Goal: Task Accomplishment & Management: Use online tool/utility

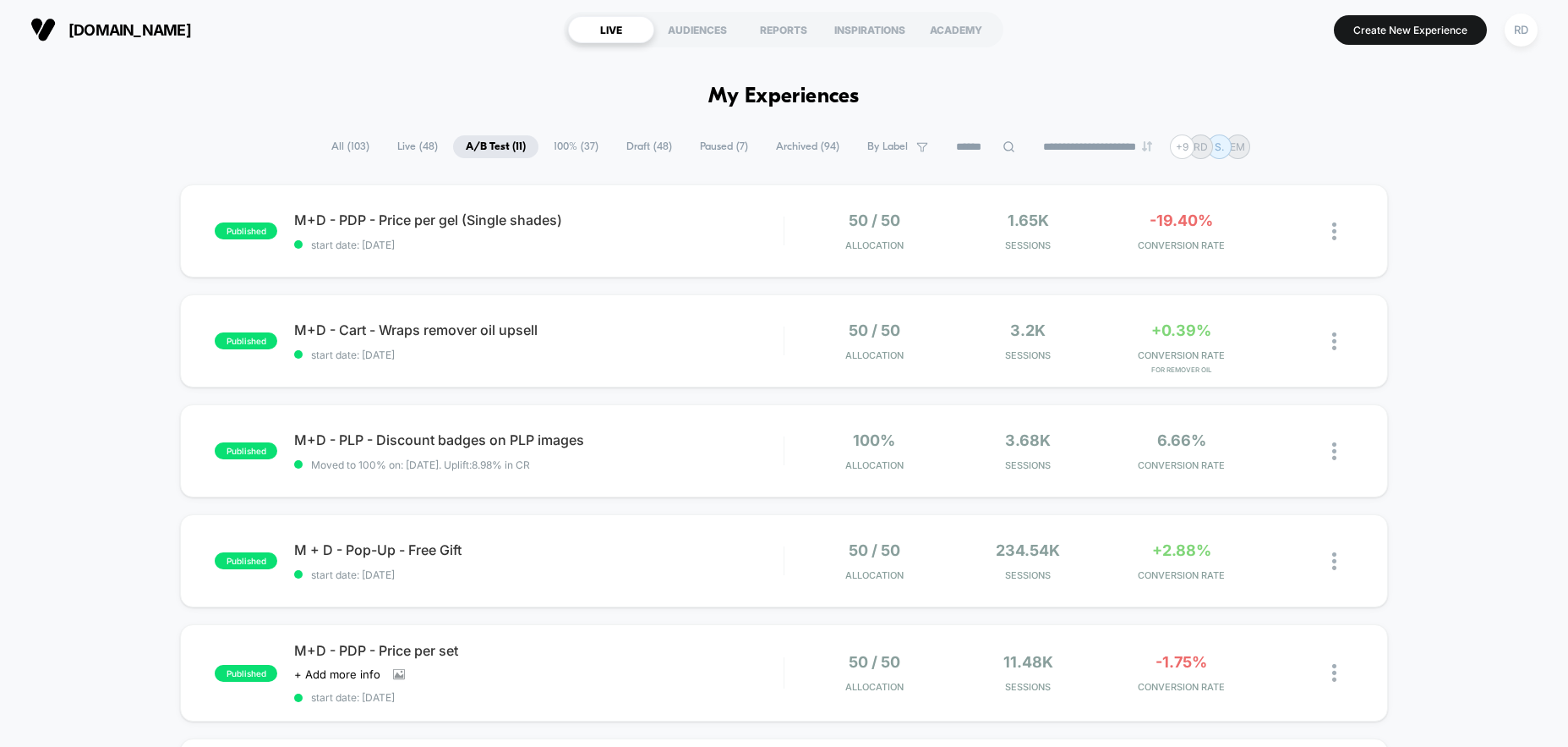
click at [333, 151] on span "All ( 103 )" at bounding box center [350, 146] width 64 height 23
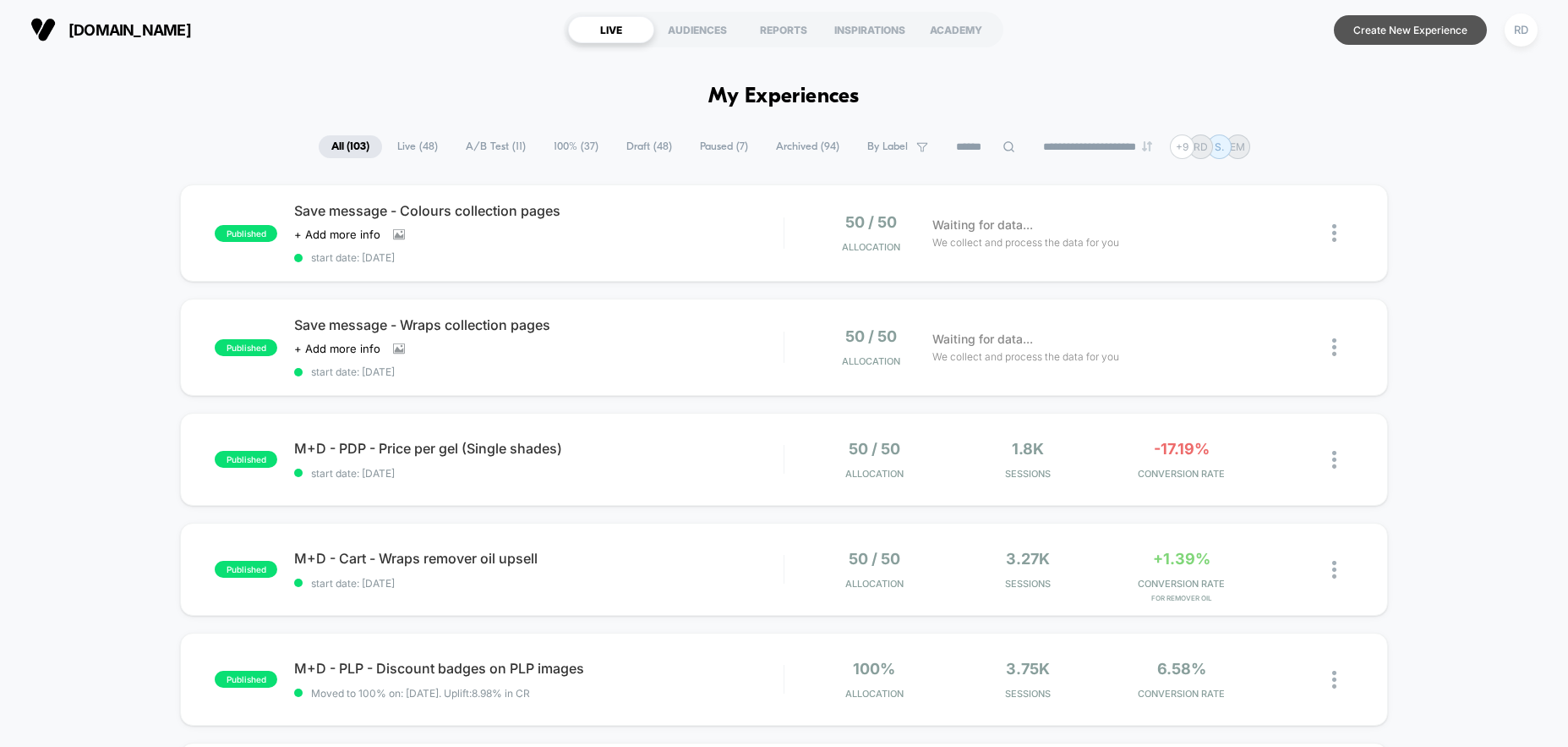
click at [1428, 33] on button "Create New Experience" at bounding box center [1410, 30] width 153 height 29
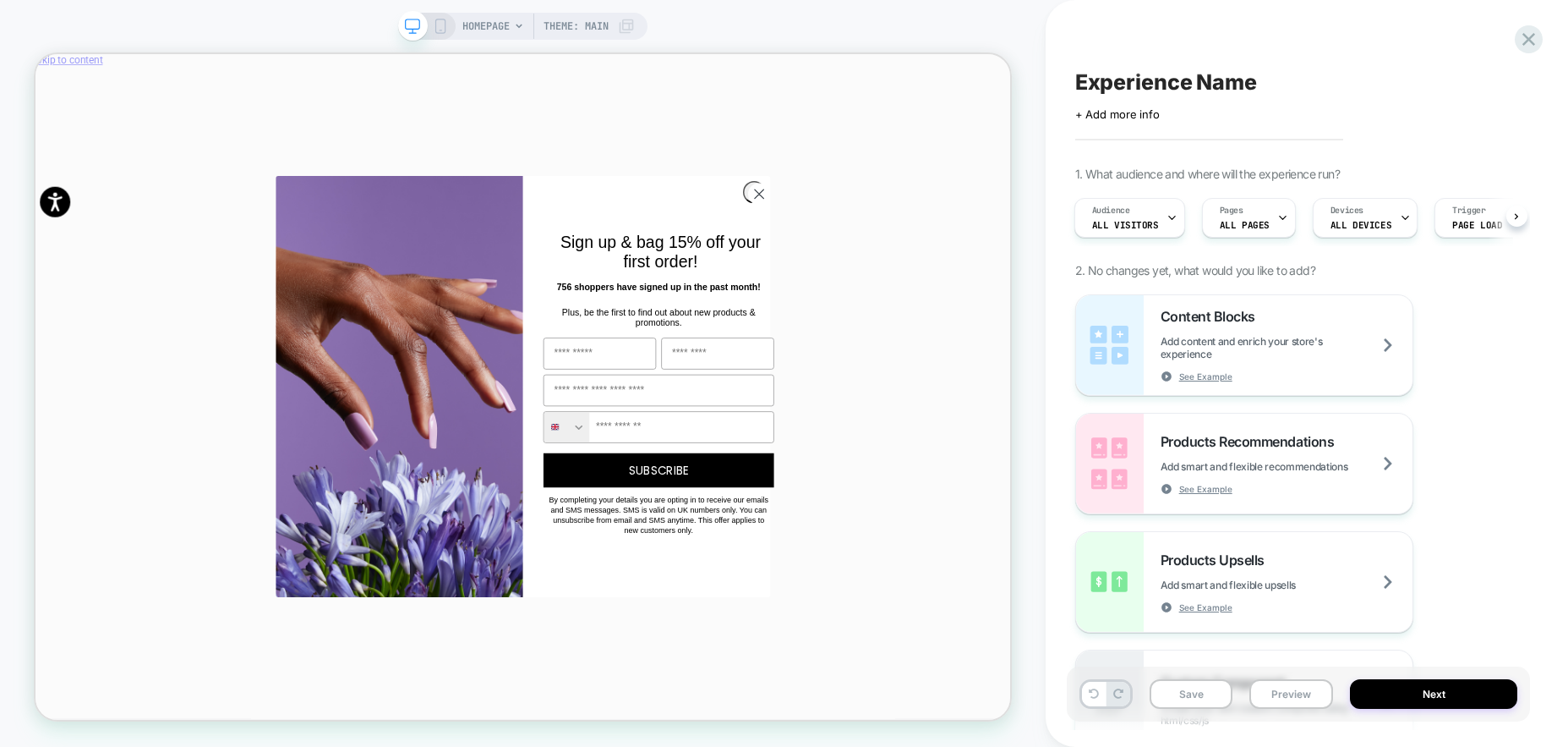
scroll to position [0, 2600]
click at [994, 241] on circle "Close dialog" at bounding box center [1000, 240] width 27 height 27
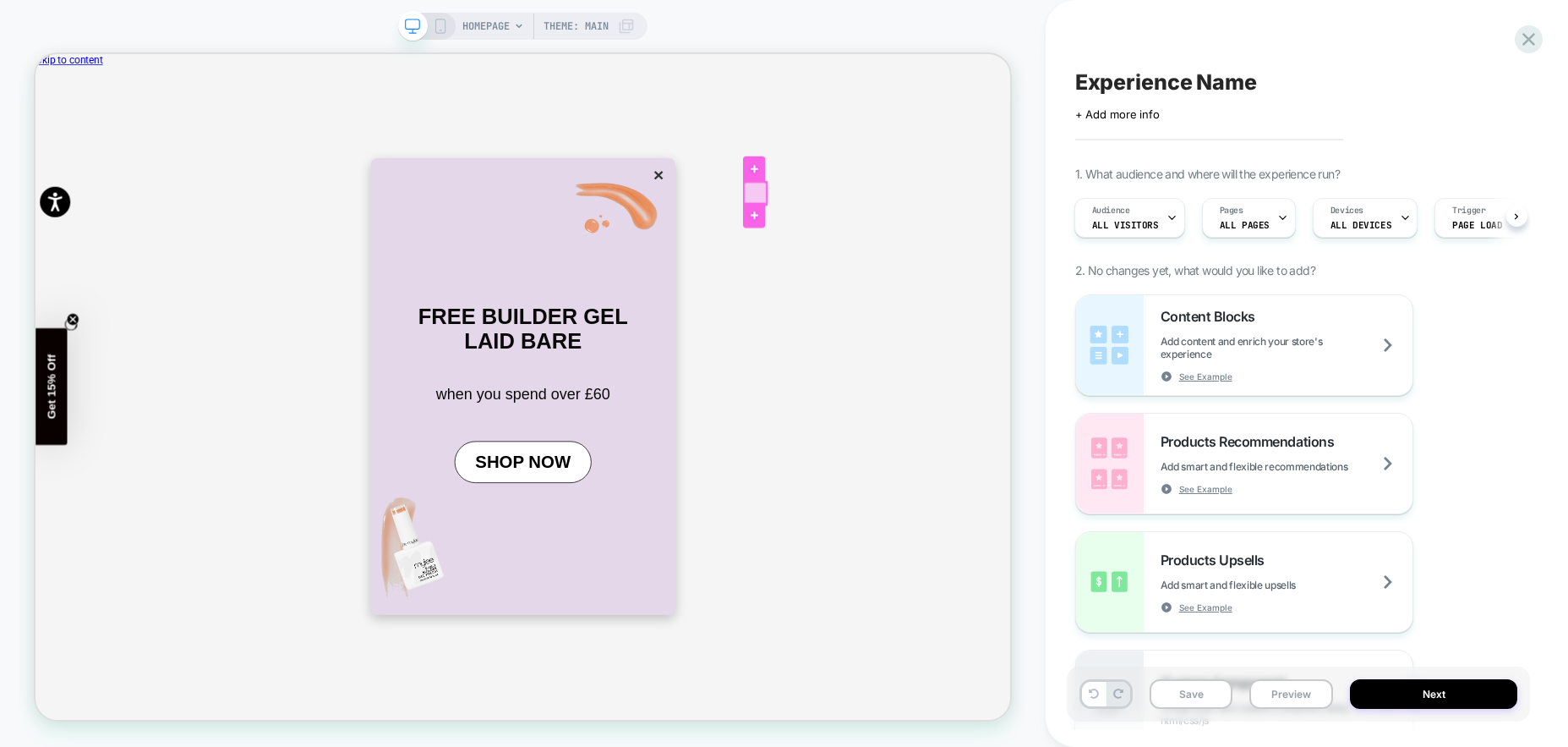
scroll to position [0, 3900]
click at [855, 230] on button "×" at bounding box center [866, 215] width 24 height 28
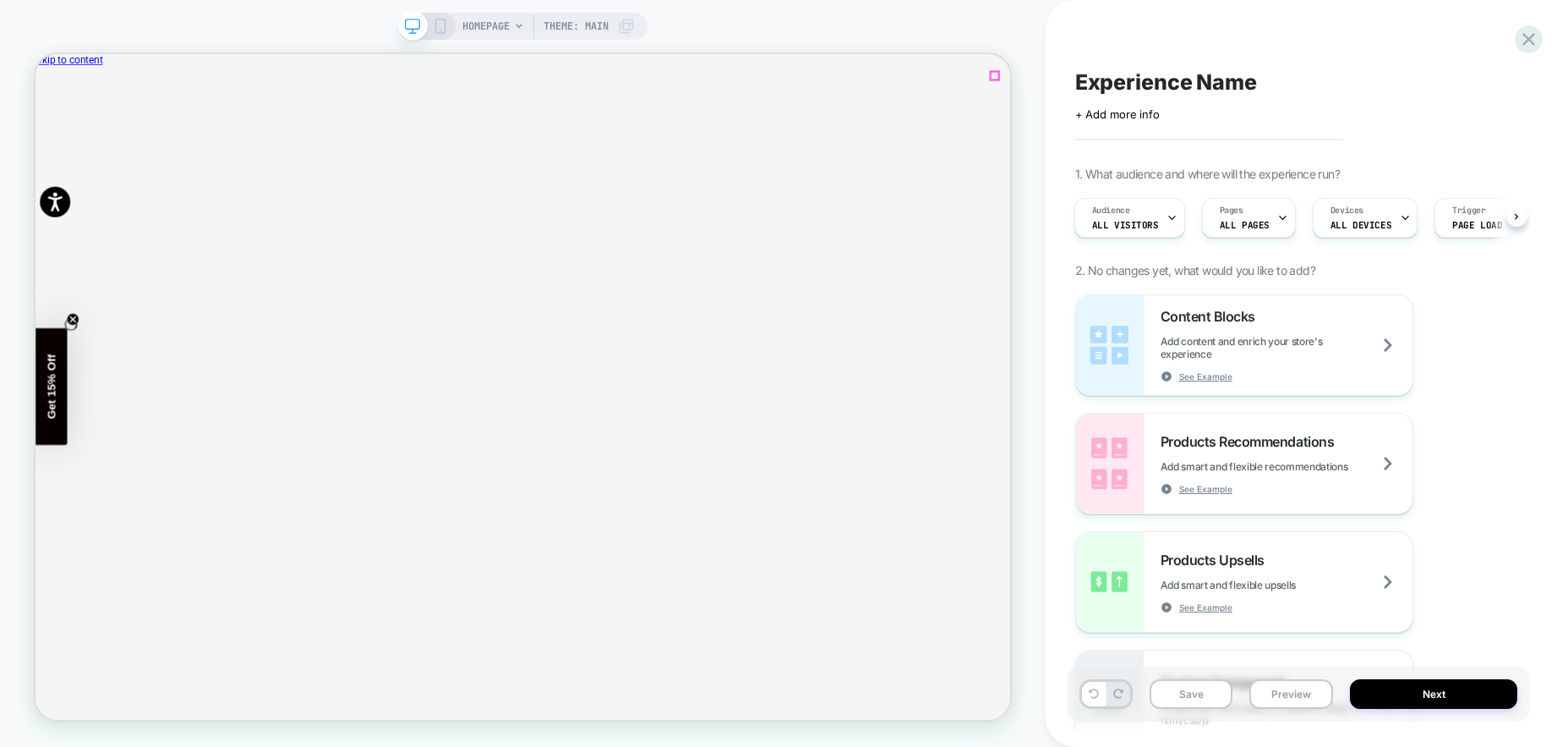
scroll to position [0, 0]
click at [55, 144] on icon "Close" at bounding box center [50, 148] width 9 height 9
click at [1131, 219] on span "All Visitors" at bounding box center [1125, 225] width 67 height 12
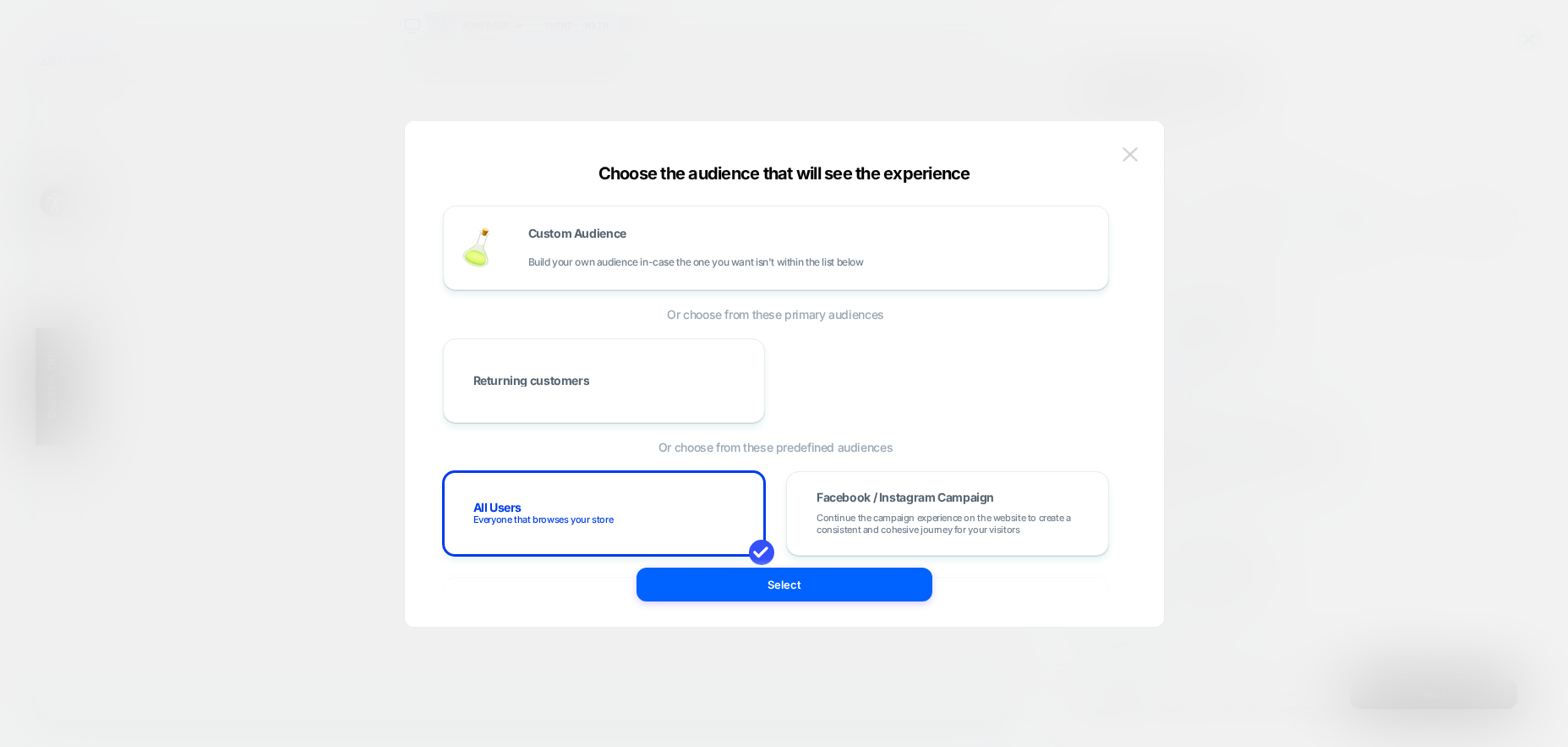
click at [1133, 153] on img at bounding box center [1130, 154] width 16 height 15
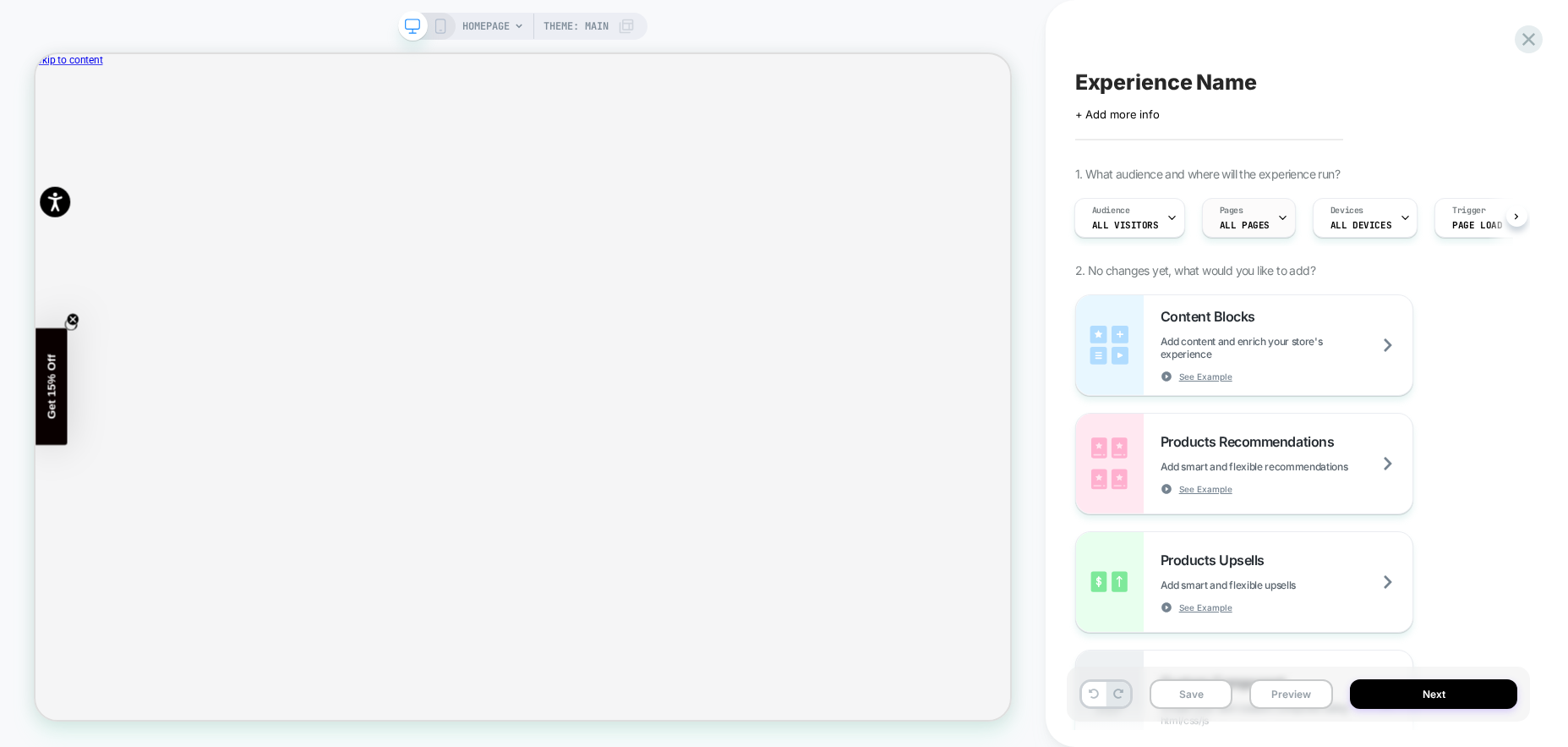
click at [1250, 221] on span "ALL PAGES" at bounding box center [1244, 225] width 50 height 12
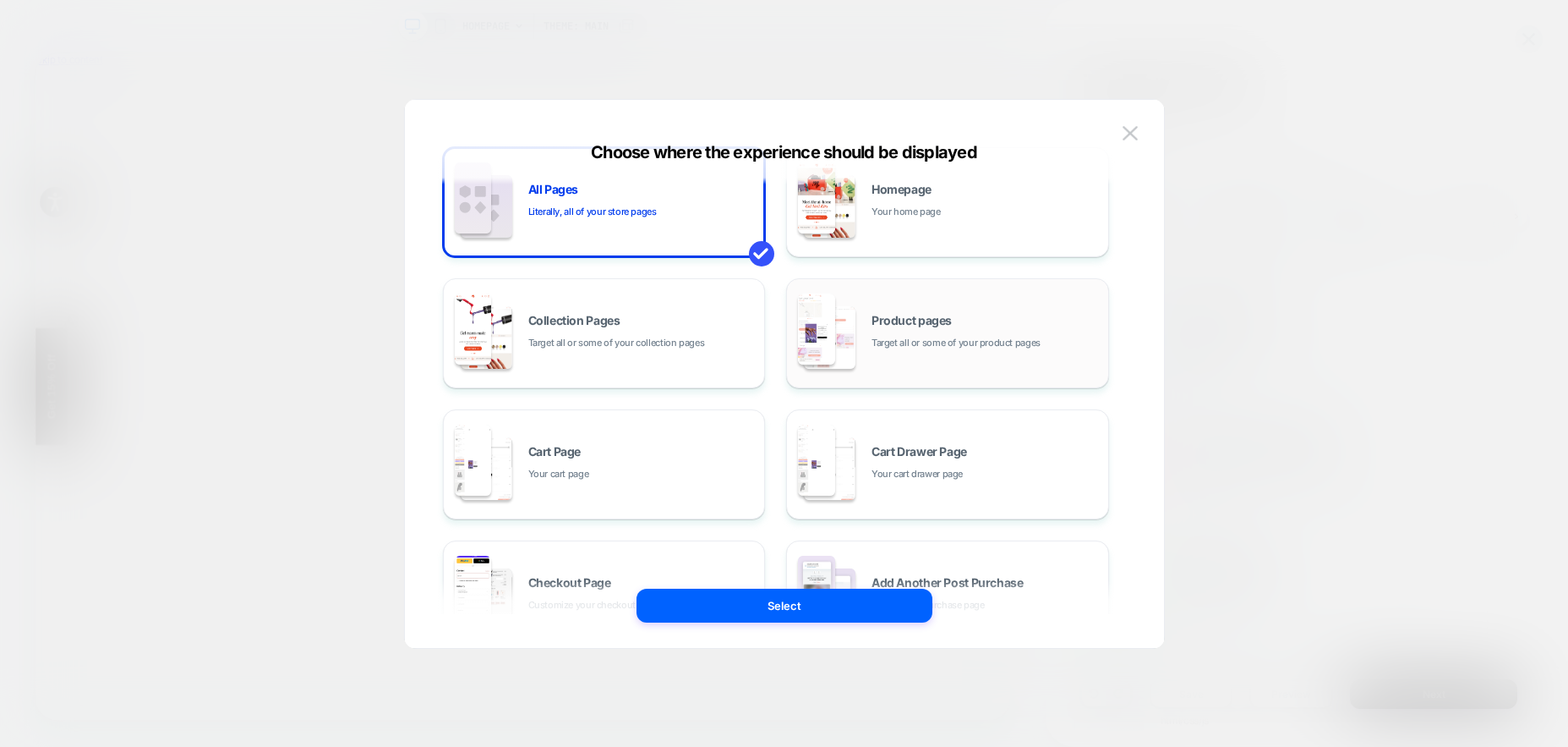
scroll to position [0, 0]
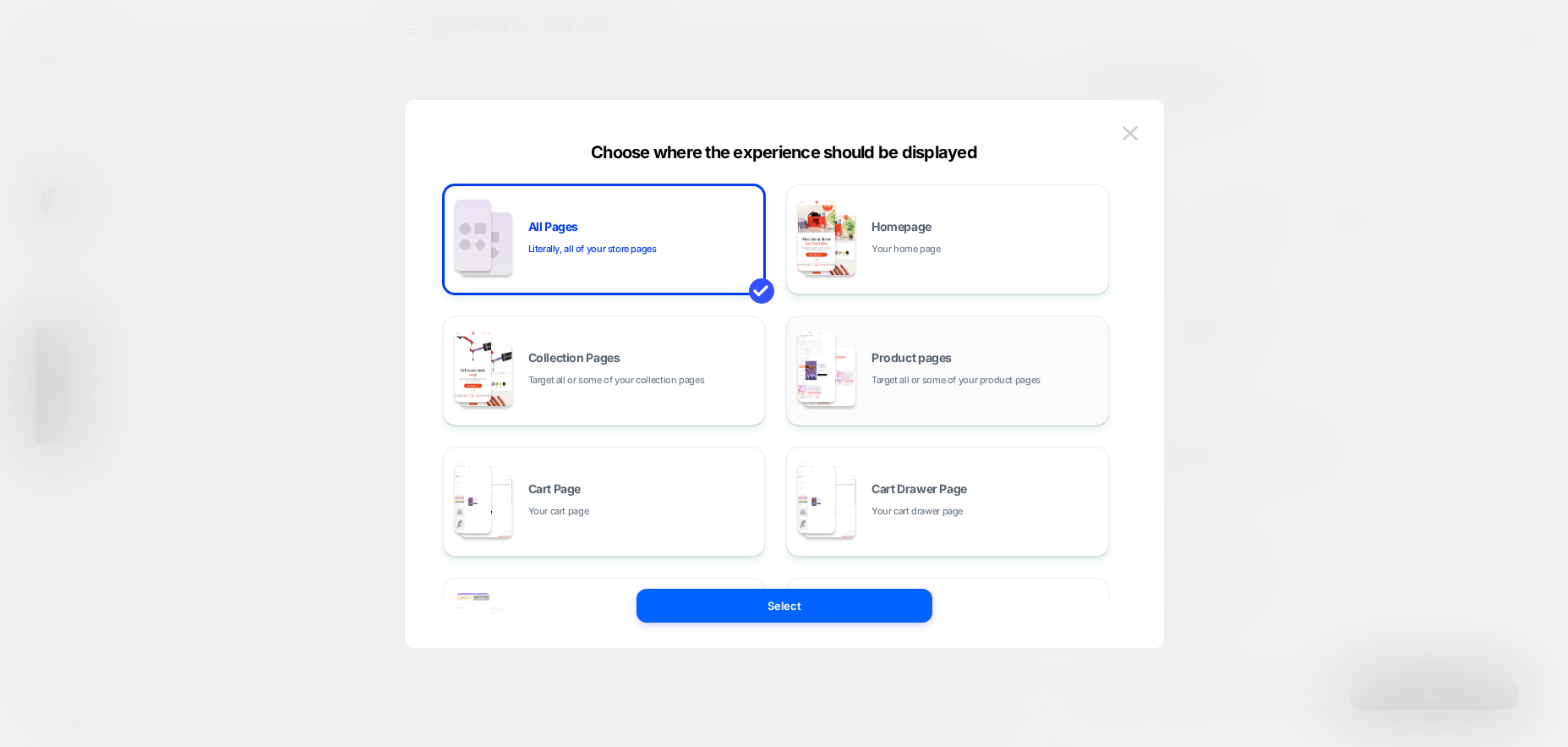
click at [958, 365] on div "Product pages Target all or some of your product pages" at bounding box center [985, 369] width 229 height 36
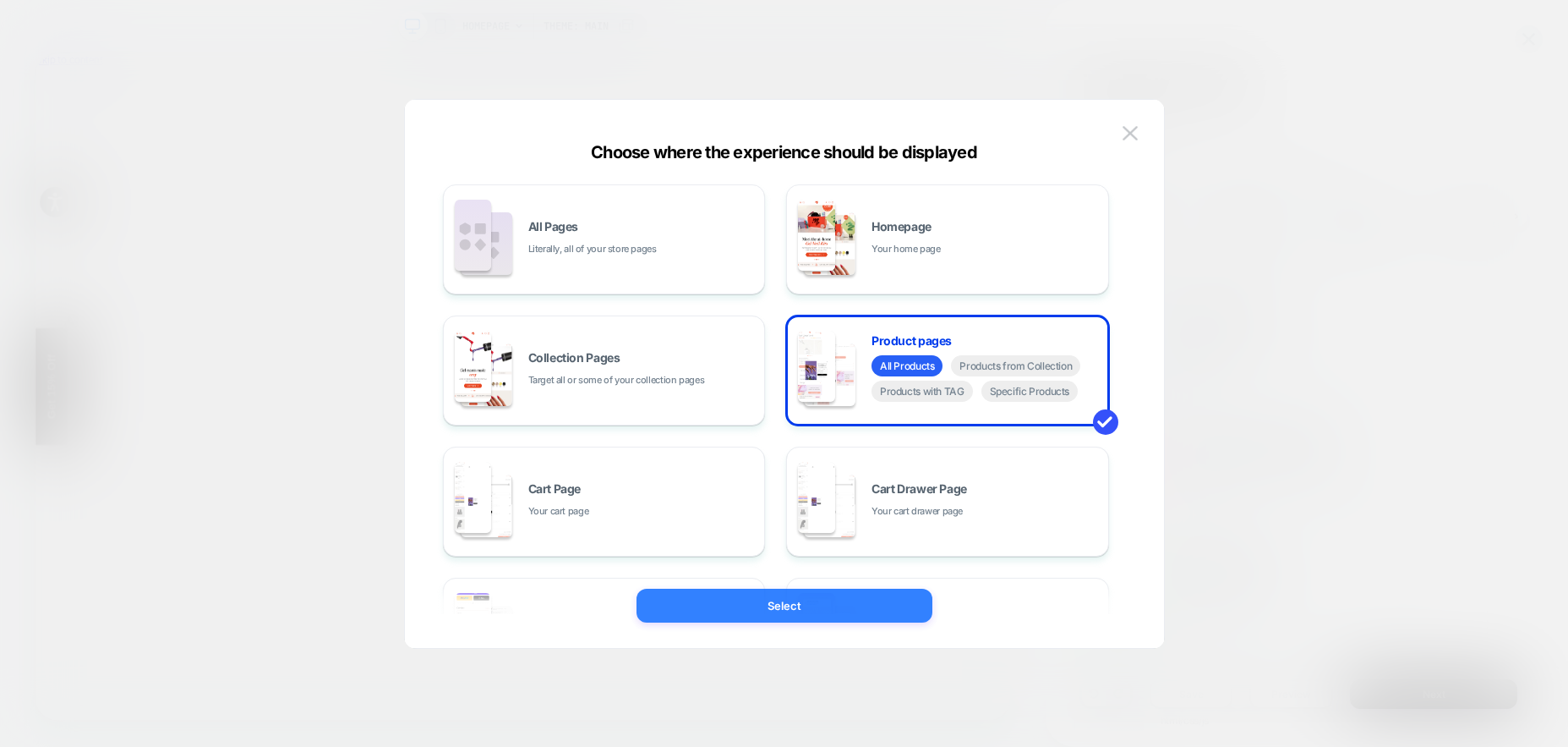
click at [825, 606] on button "Select" at bounding box center [785, 606] width 296 height 33
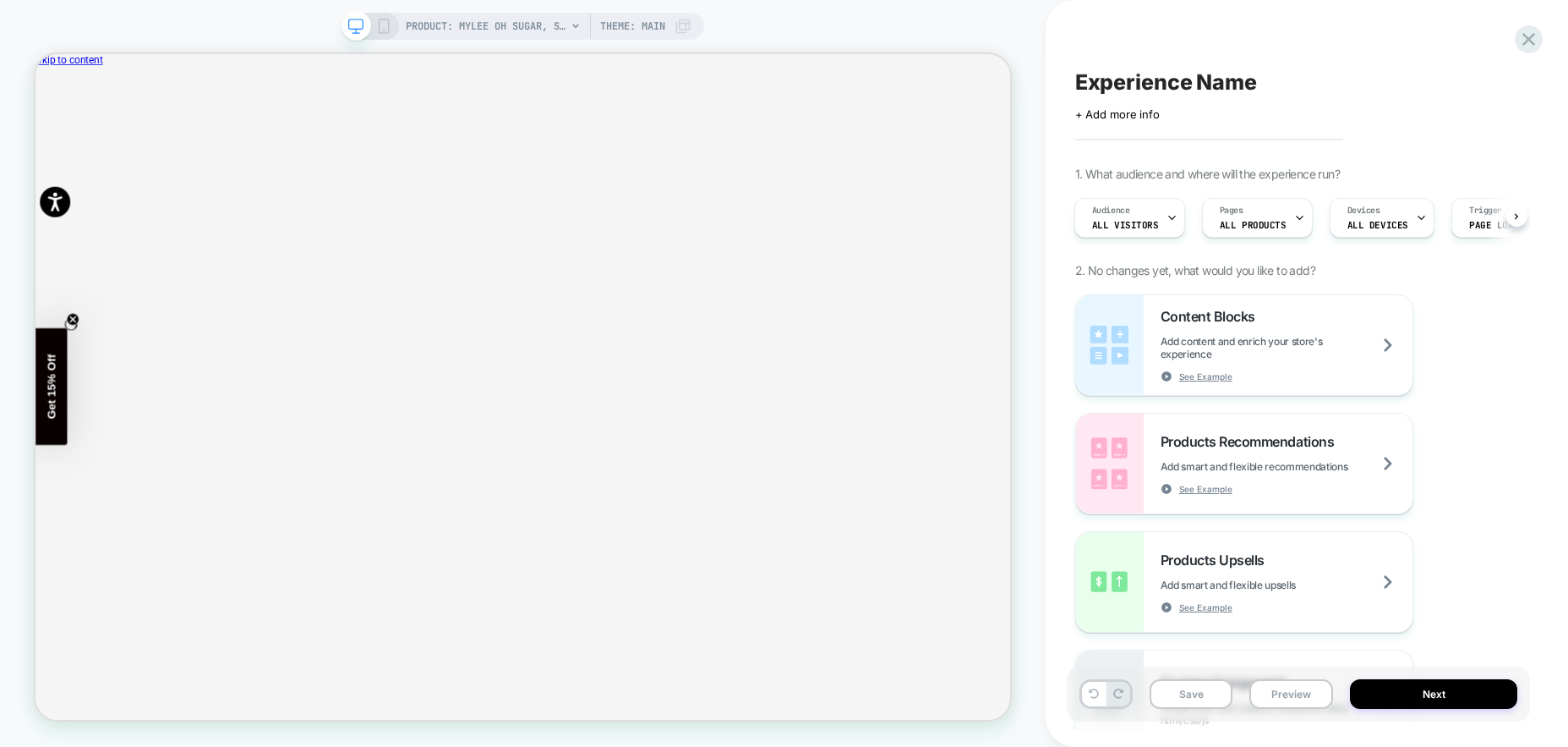
scroll to position [0, 2]
click at [1248, 214] on div "Pages ALL PRODUCTS" at bounding box center [1252, 217] width 101 height 38
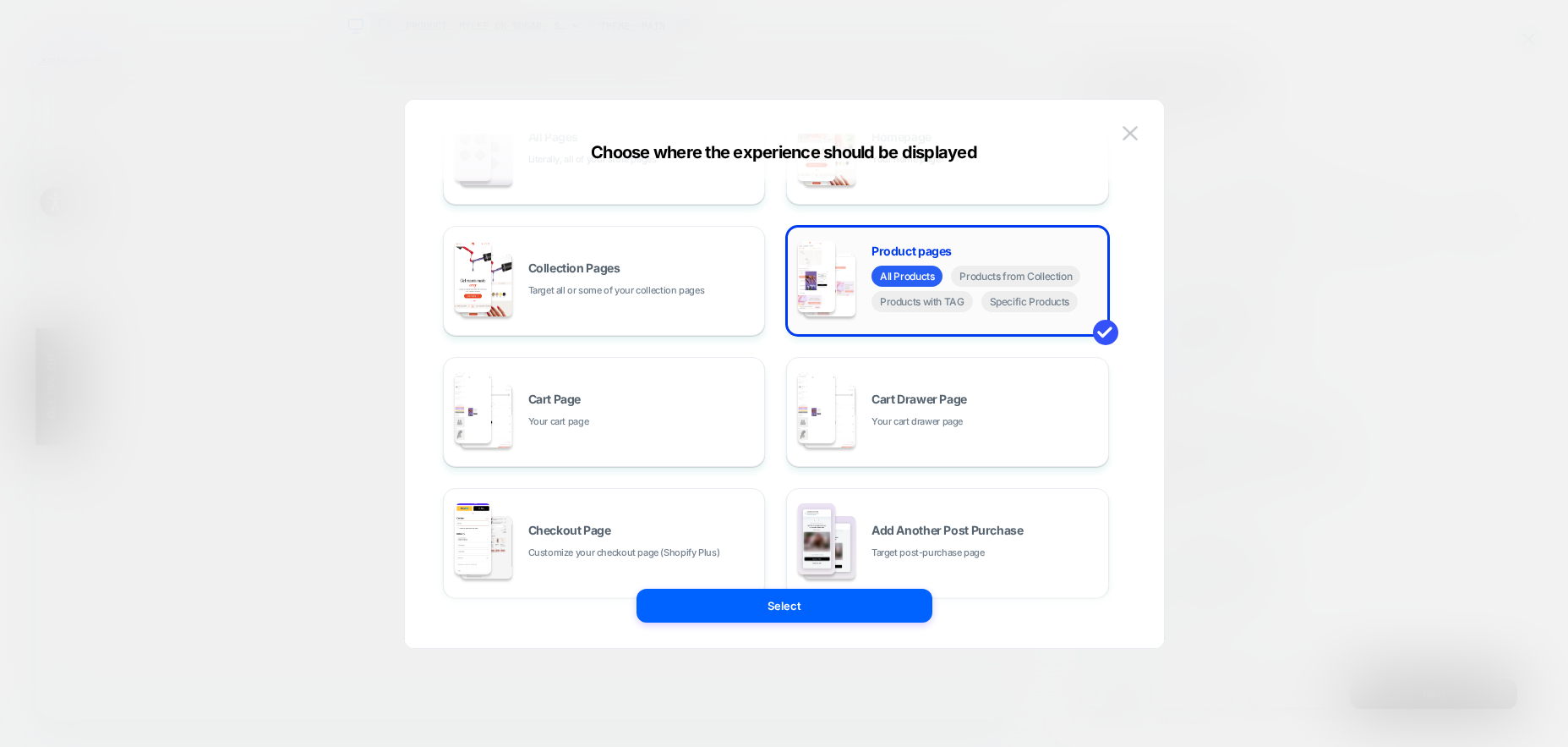
scroll to position [255, 0]
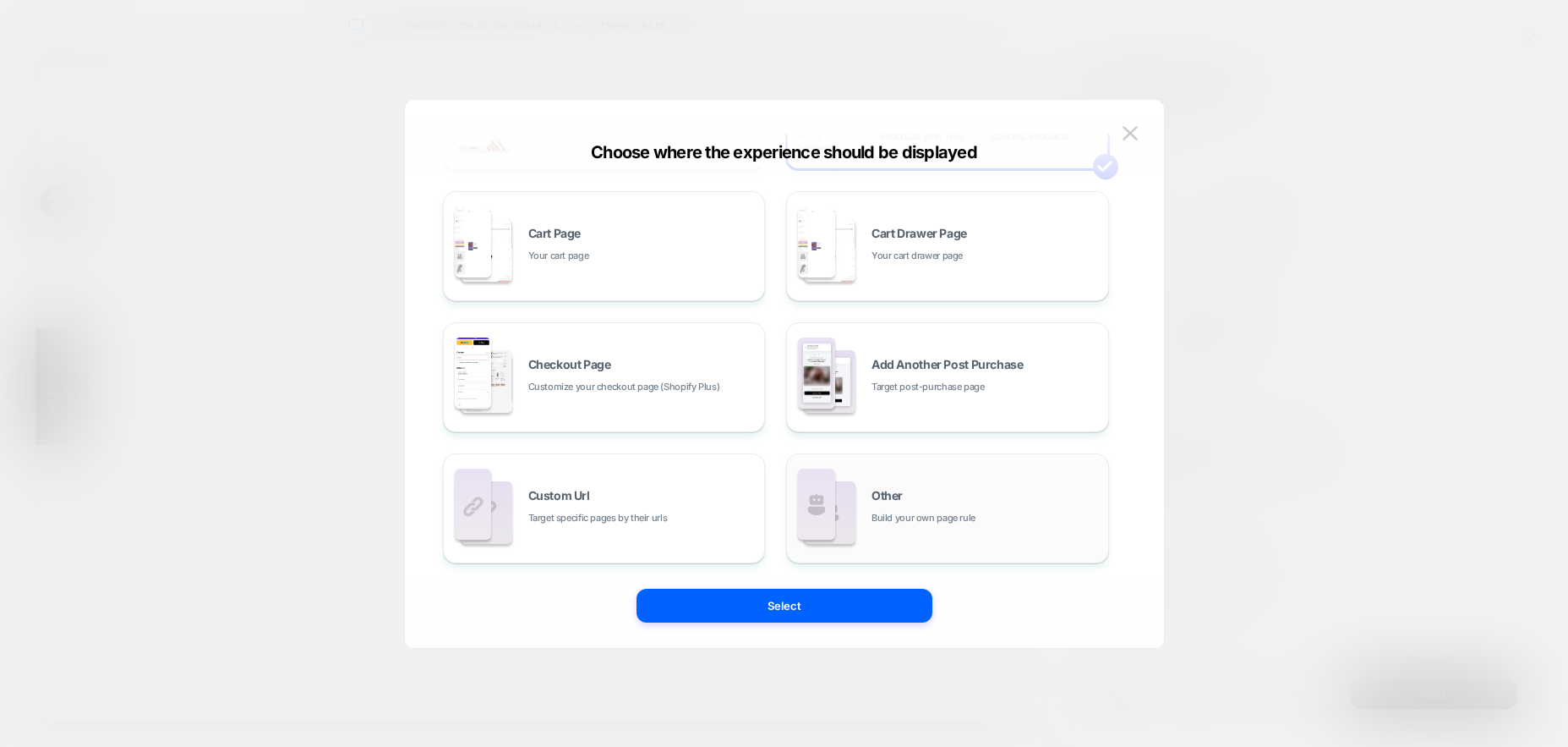
click at [1027, 491] on div "Other Build your own page rule" at bounding box center [985, 507] width 229 height 36
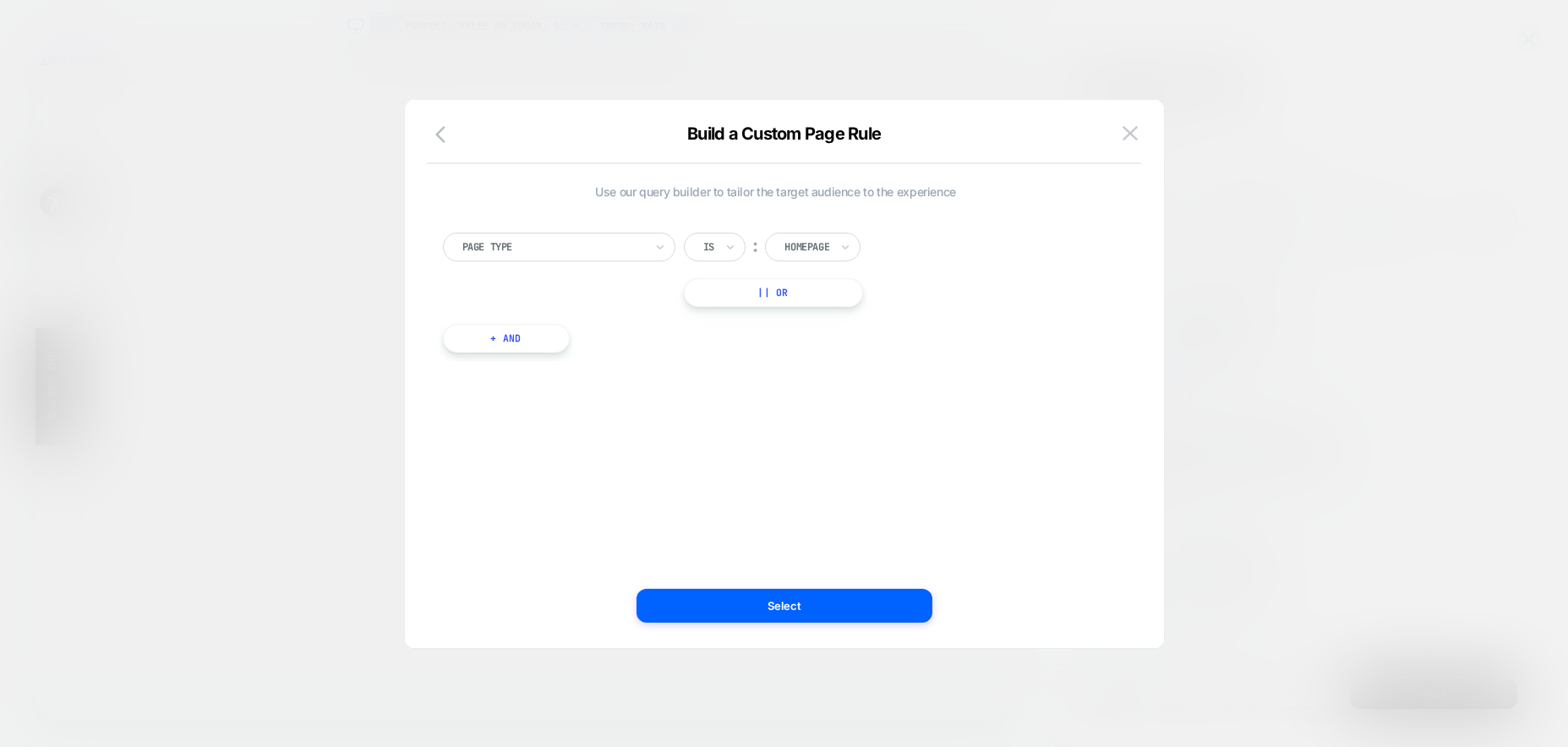
scroll to position [0, 0]
click at [809, 248] on div at bounding box center [807, 247] width 45 height 16
click at [810, 401] on div "Product" at bounding box center [838, 401] width 110 height 27
click at [566, 256] on div "Page Type" at bounding box center [558, 246] width 233 height 28
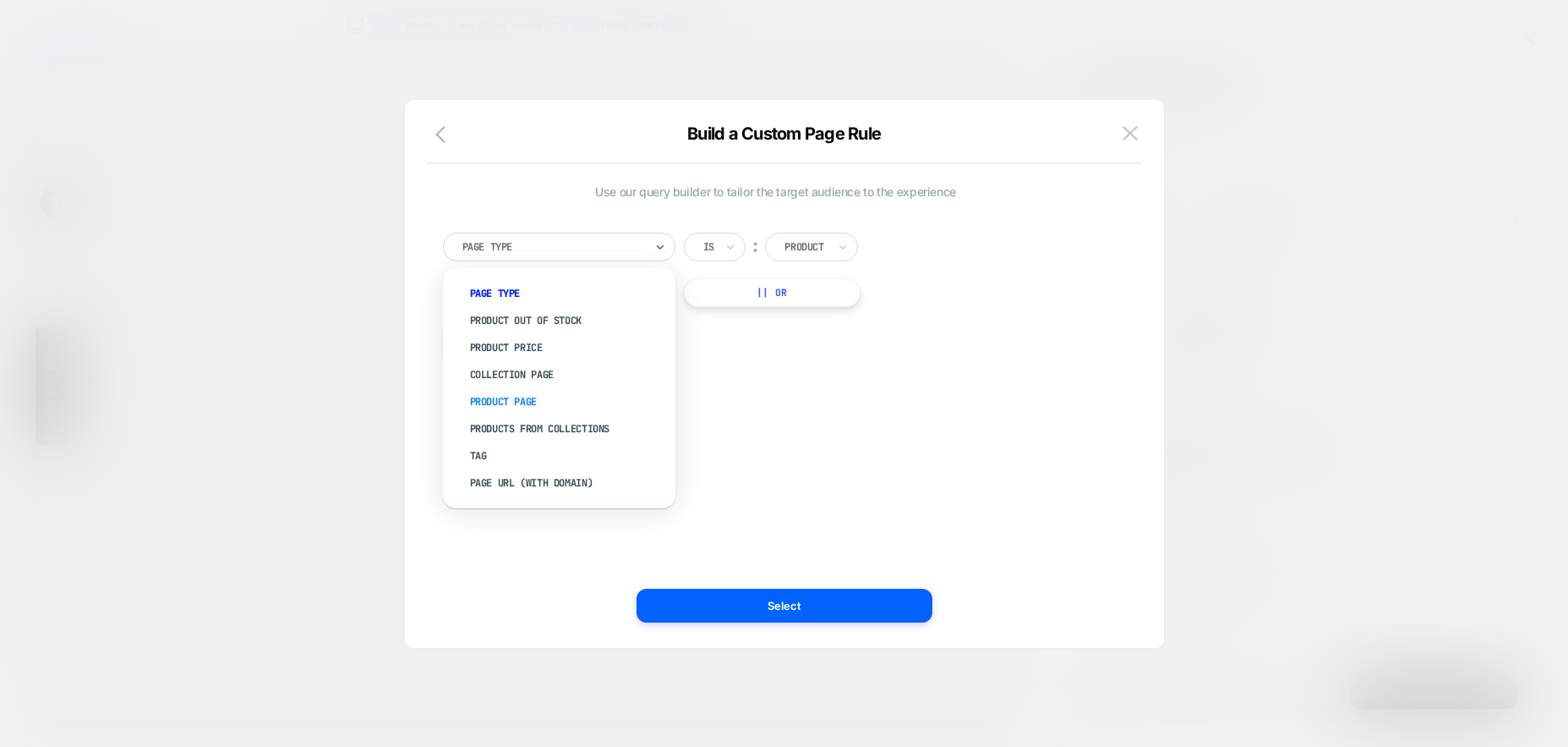
click at [517, 397] on div "Product Page" at bounding box center [568, 401] width 216 height 27
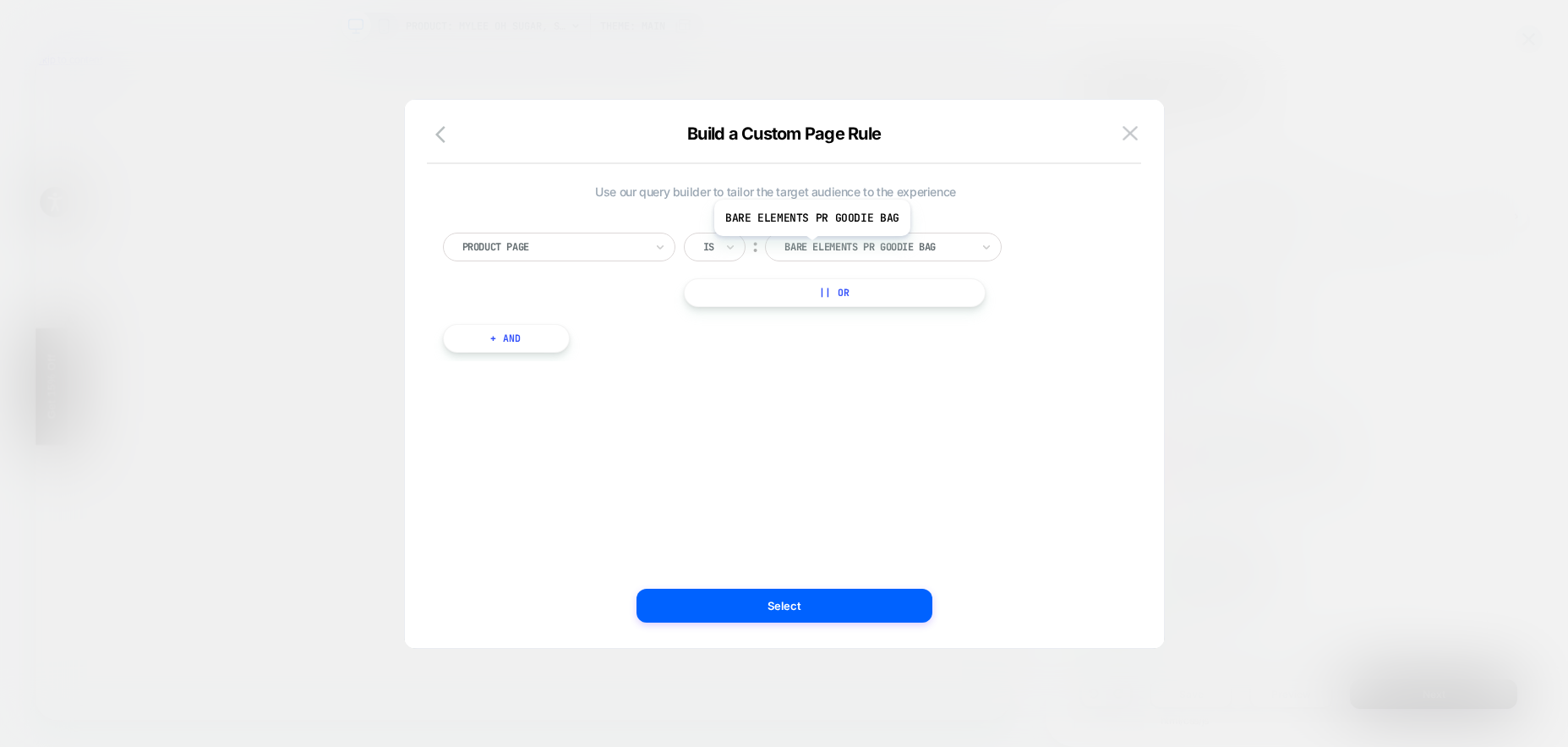
click at [846, 247] on div at bounding box center [877, 247] width 186 height 16
type input "*******"
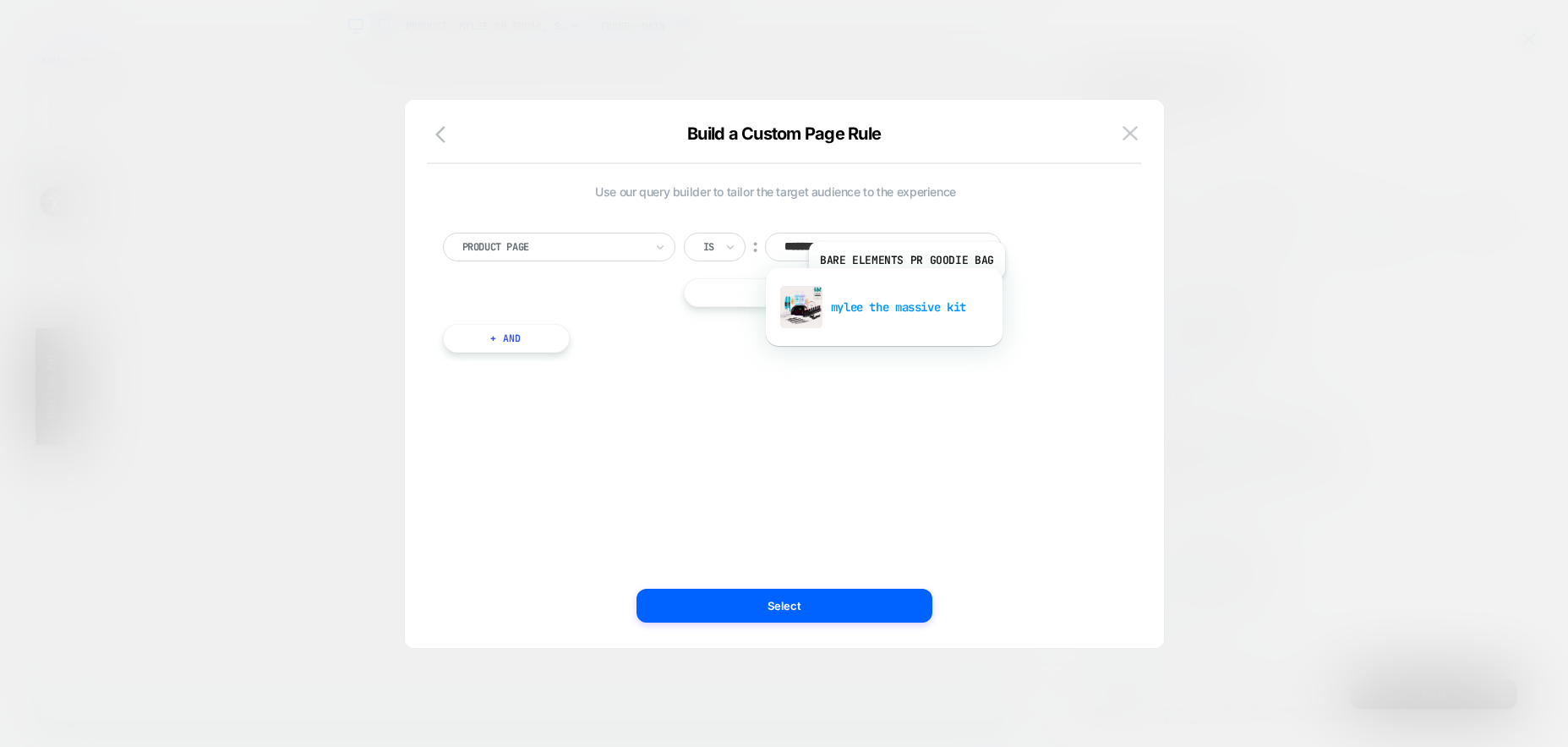
click at [906, 295] on div "mylee the massive kit" at bounding box center [884, 306] width 220 height 54
click at [868, 295] on button "|| Or" at bounding box center [835, 292] width 302 height 28
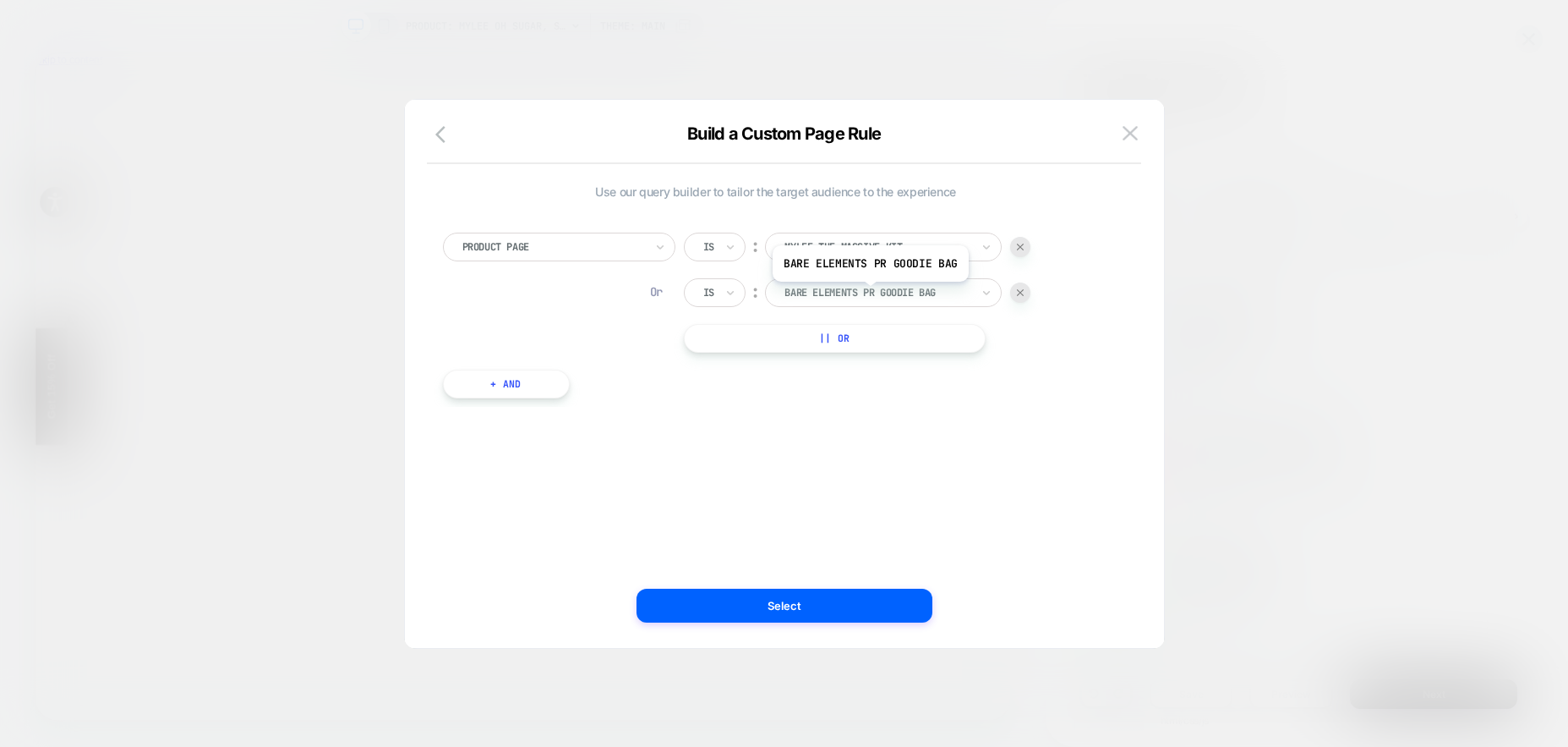
click at [868, 294] on div at bounding box center [877, 293] width 186 height 16
type input "****"
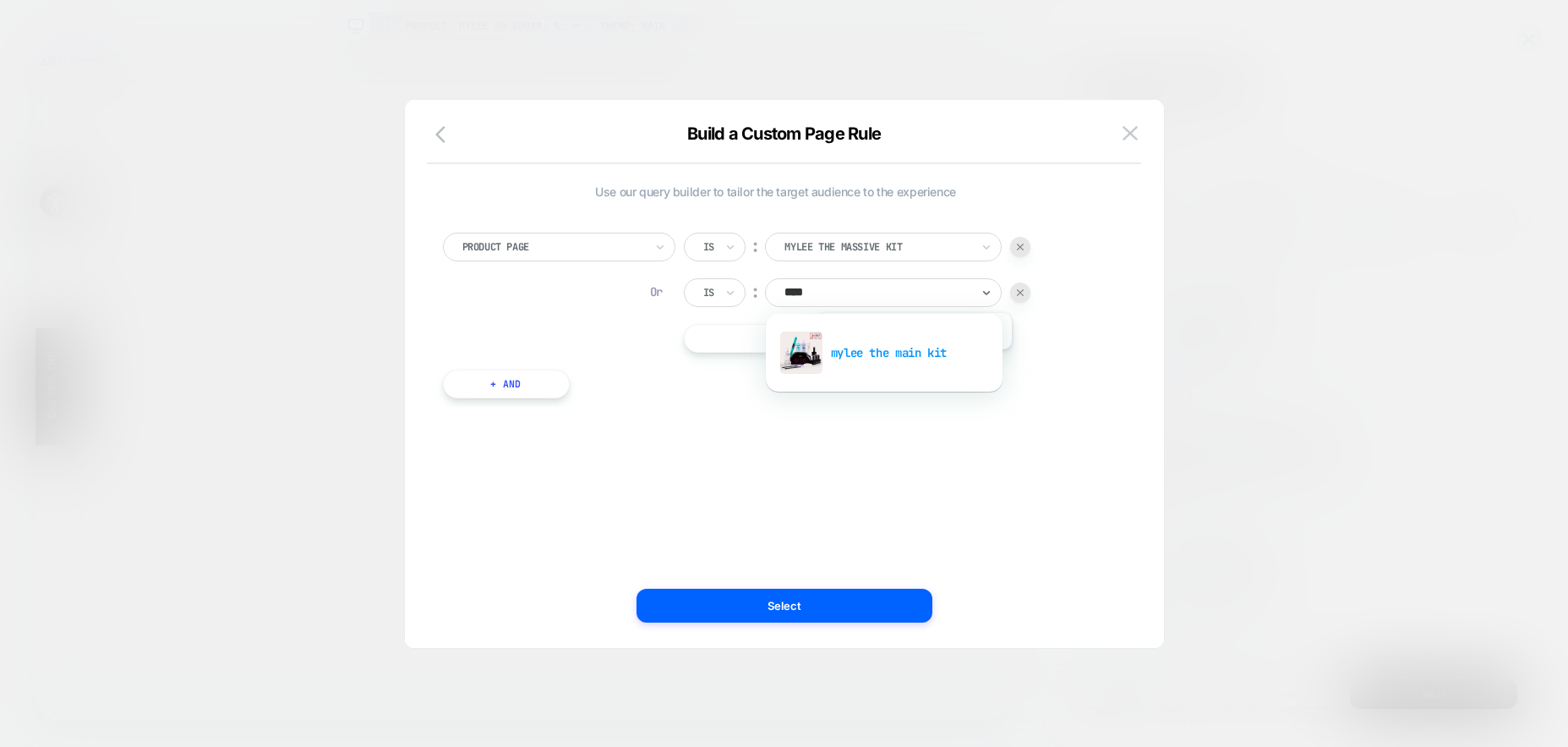
click at [912, 362] on div "mylee the main kit" at bounding box center [884, 352] width 220 height 54
click at [778, 346] on button "|| Or" at bounding box center [835, 338] width 302 height 28
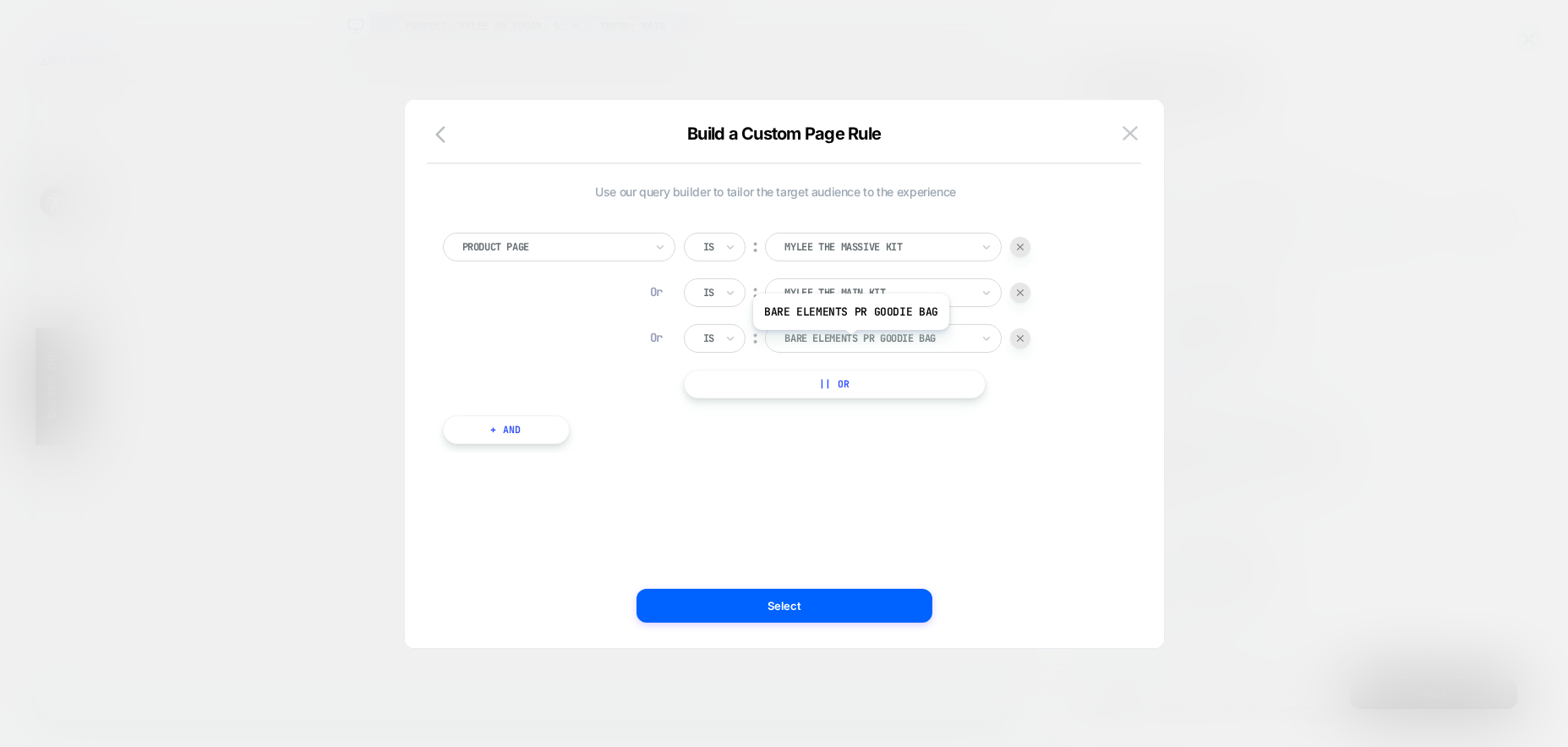
click at [849, 343] on div at bounding box center [877, 339] width 186 height 16
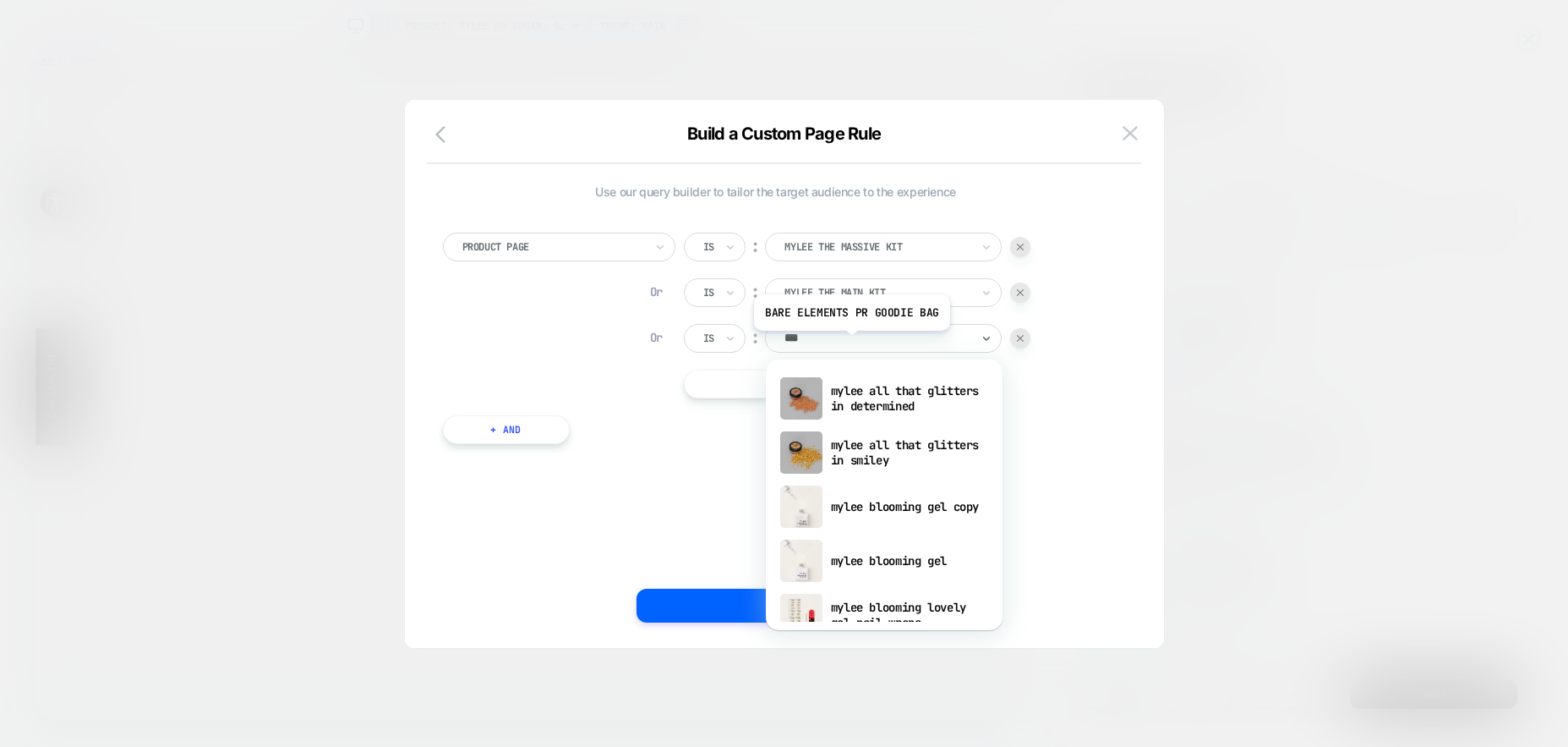
type input "****"
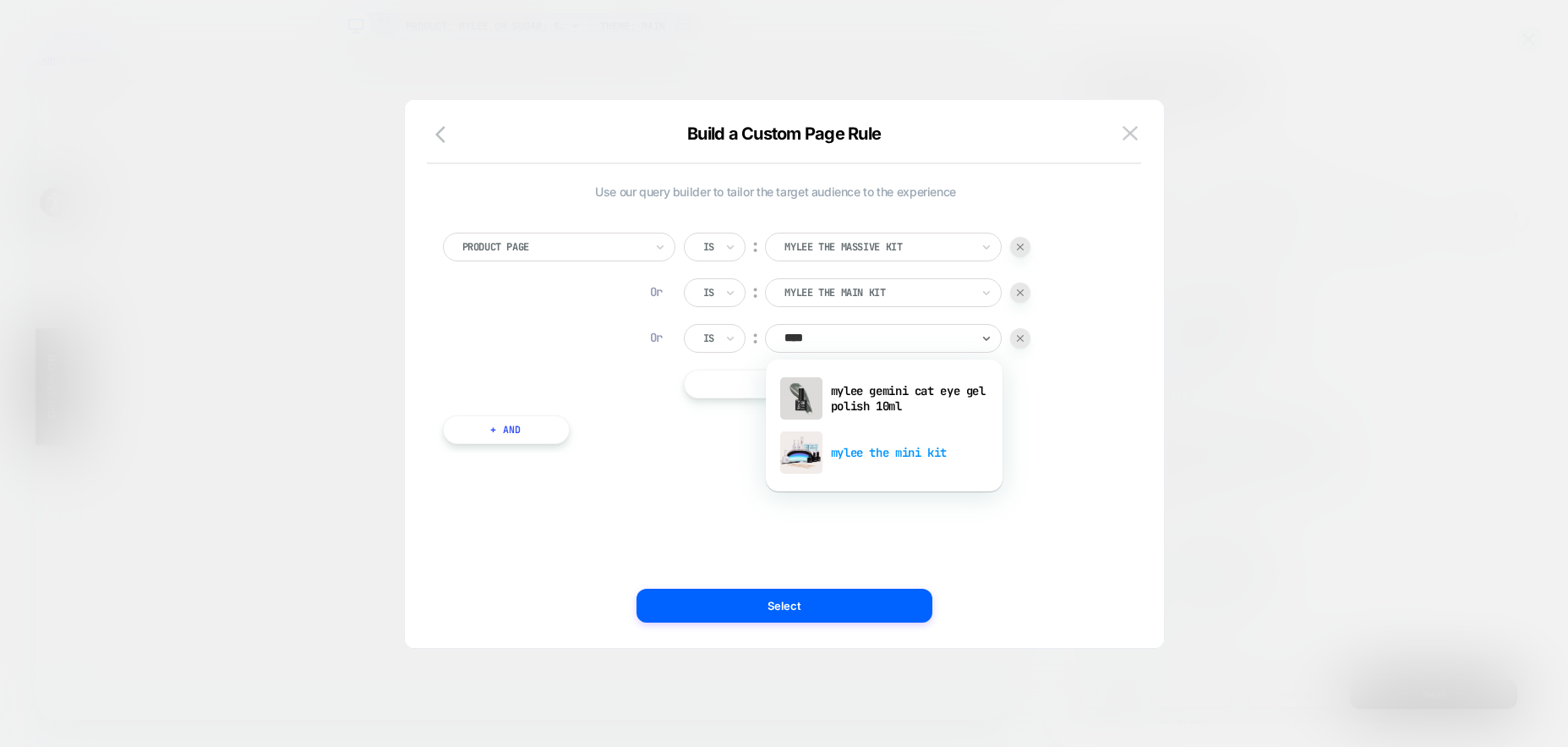
click at [878, 439] on div "mylee the mini kit" at bounding box center [884, 452] width 220 height 54
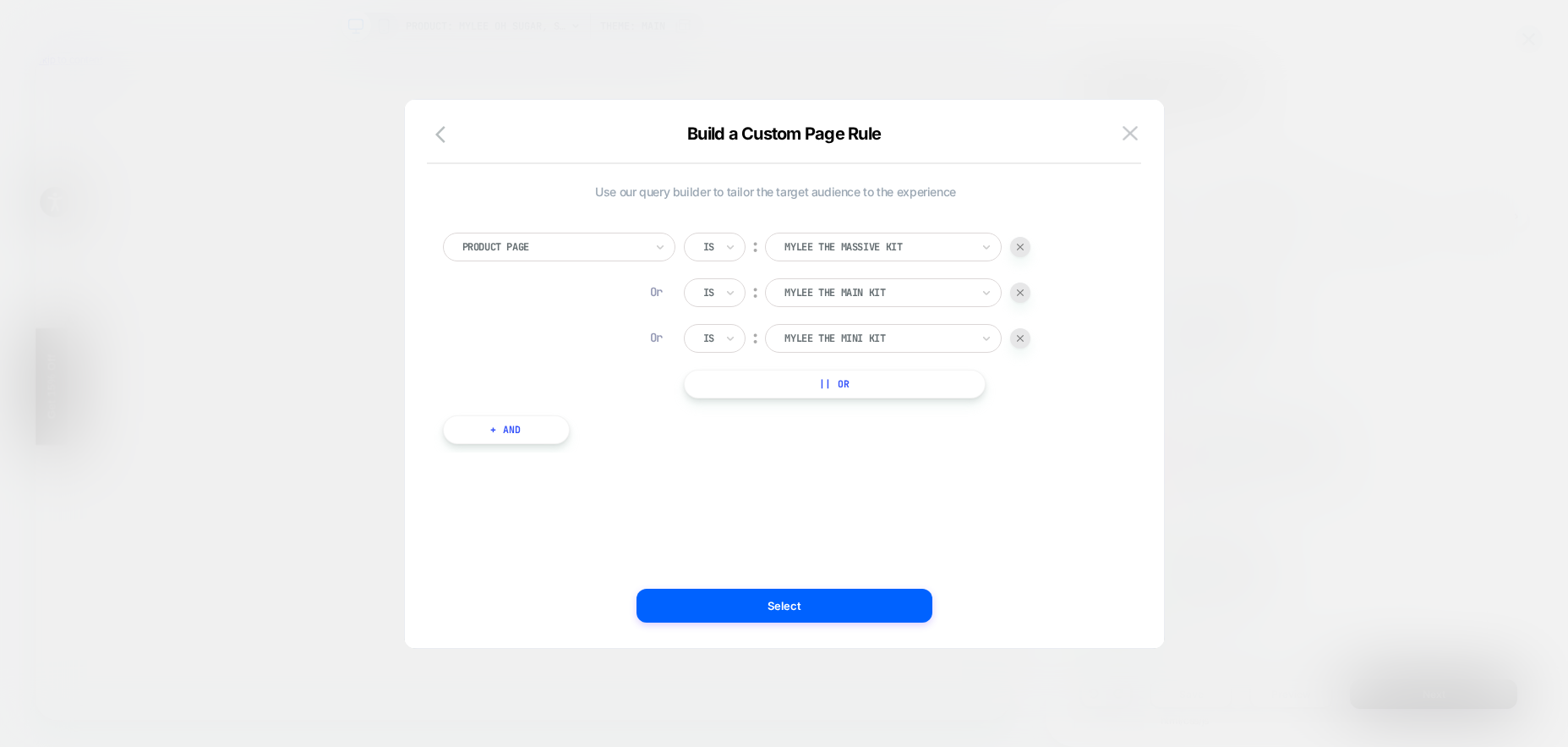
click at [812, 626] on div "Use our query builder to tailor the target audience to the experience Product P…" at bounding box center [784, 382] width 708 height 531
click at [814, 606] on button "Select" at bounding box center [785, 606] width 296 height 33
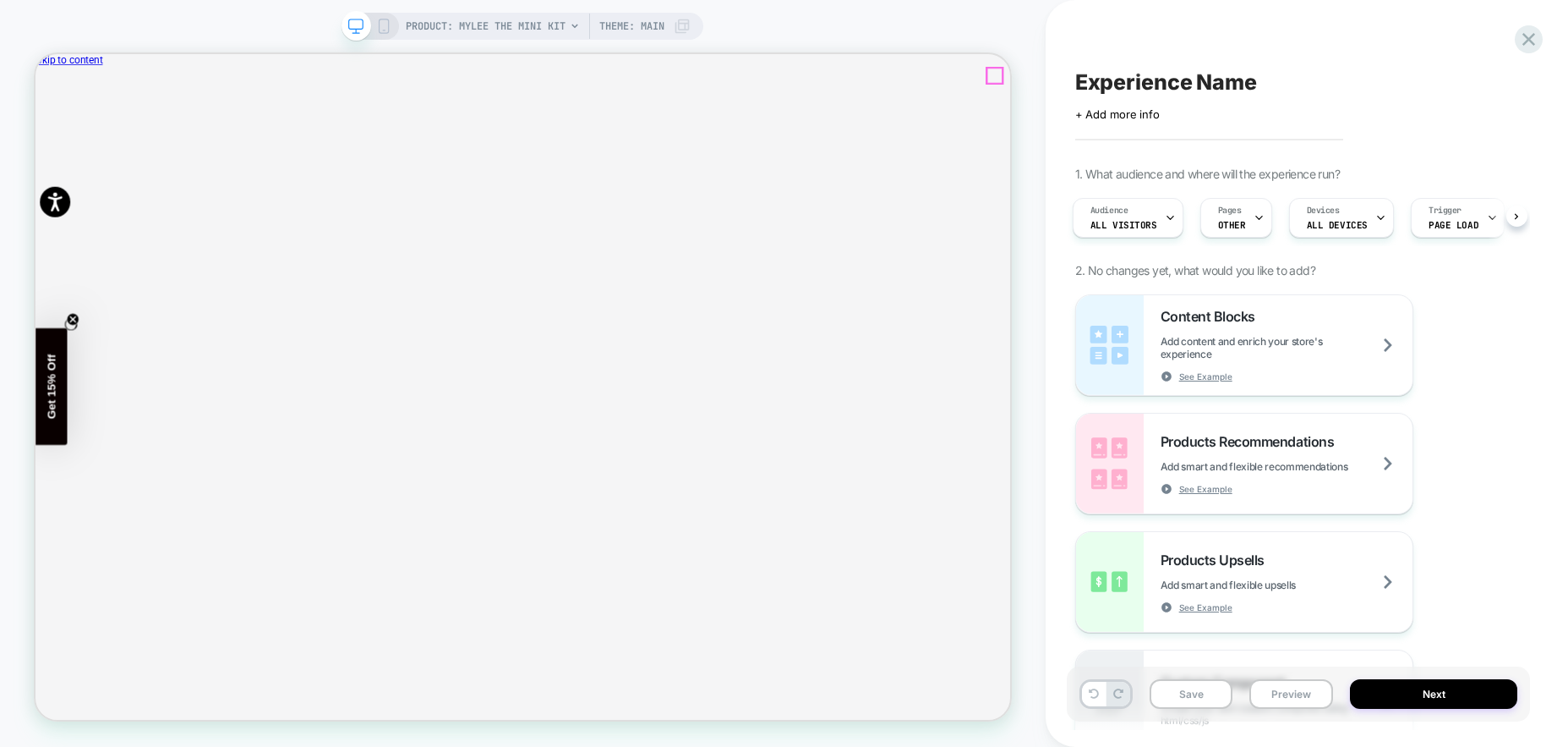
click at [42, 140] on icon "Close" at bounding box center [42, 140] width 0 height 0
click at [1302, 349] on span "Add content and enrich your store's experience" at bounding box center [1286, 347] width 252 height 26
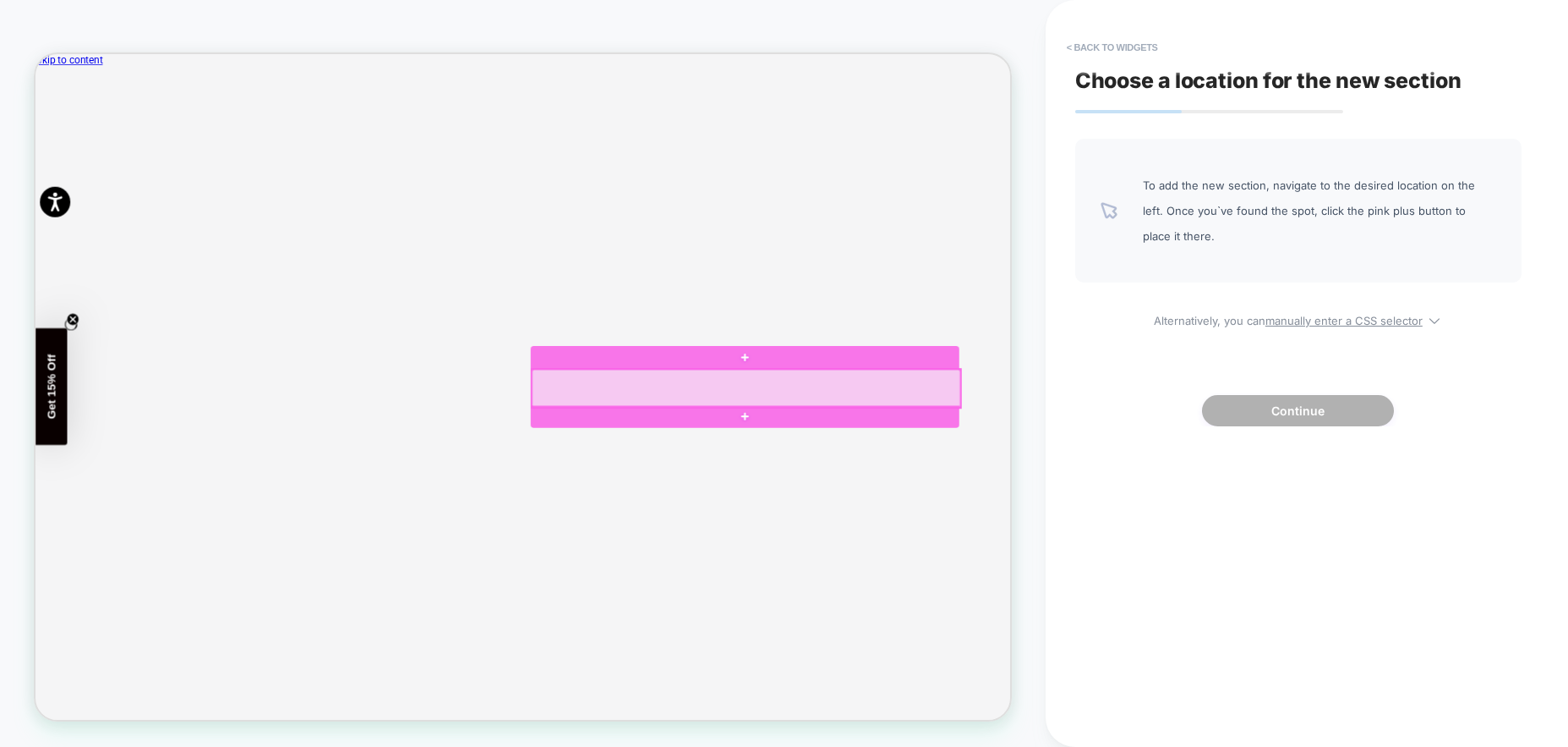
click at [796, 514] on div at bounding box center [983, 500] width 571 height 51
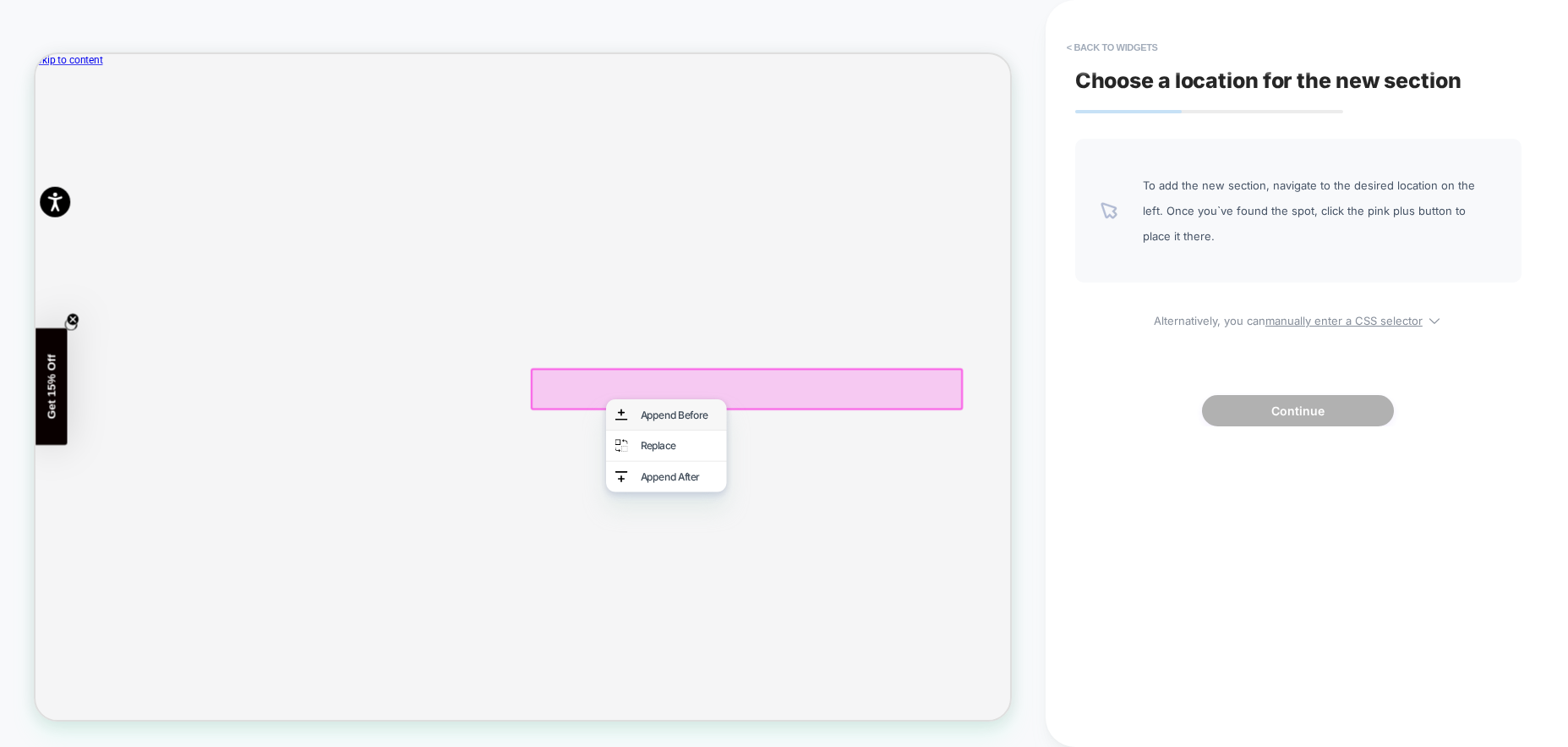
click at [891, 536] on div "Append Before" at bounding box center [893, 534] width 103 height 17
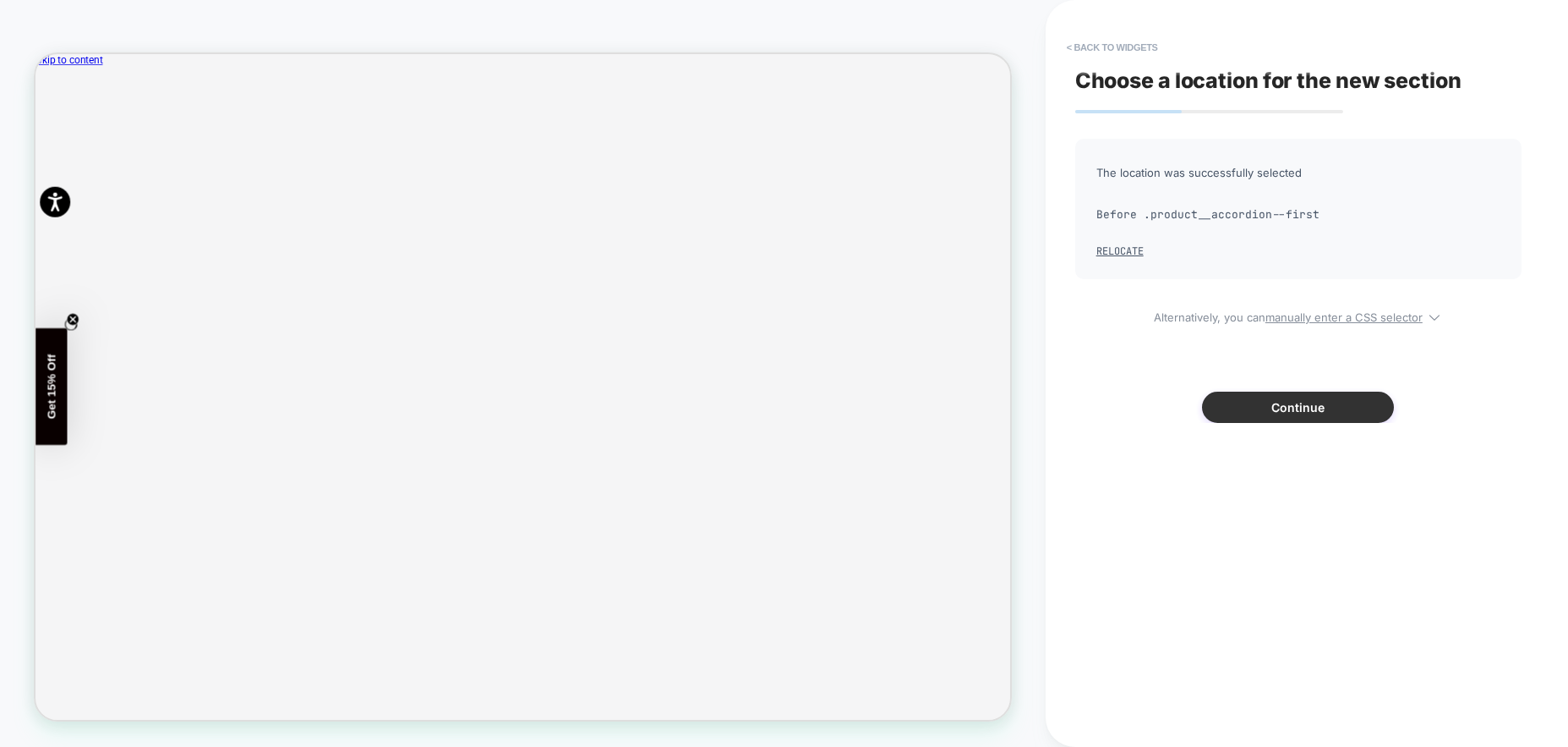
click at [1295, 405] on button "Continue" at bounding box center [1298, 407] width 192 height 31
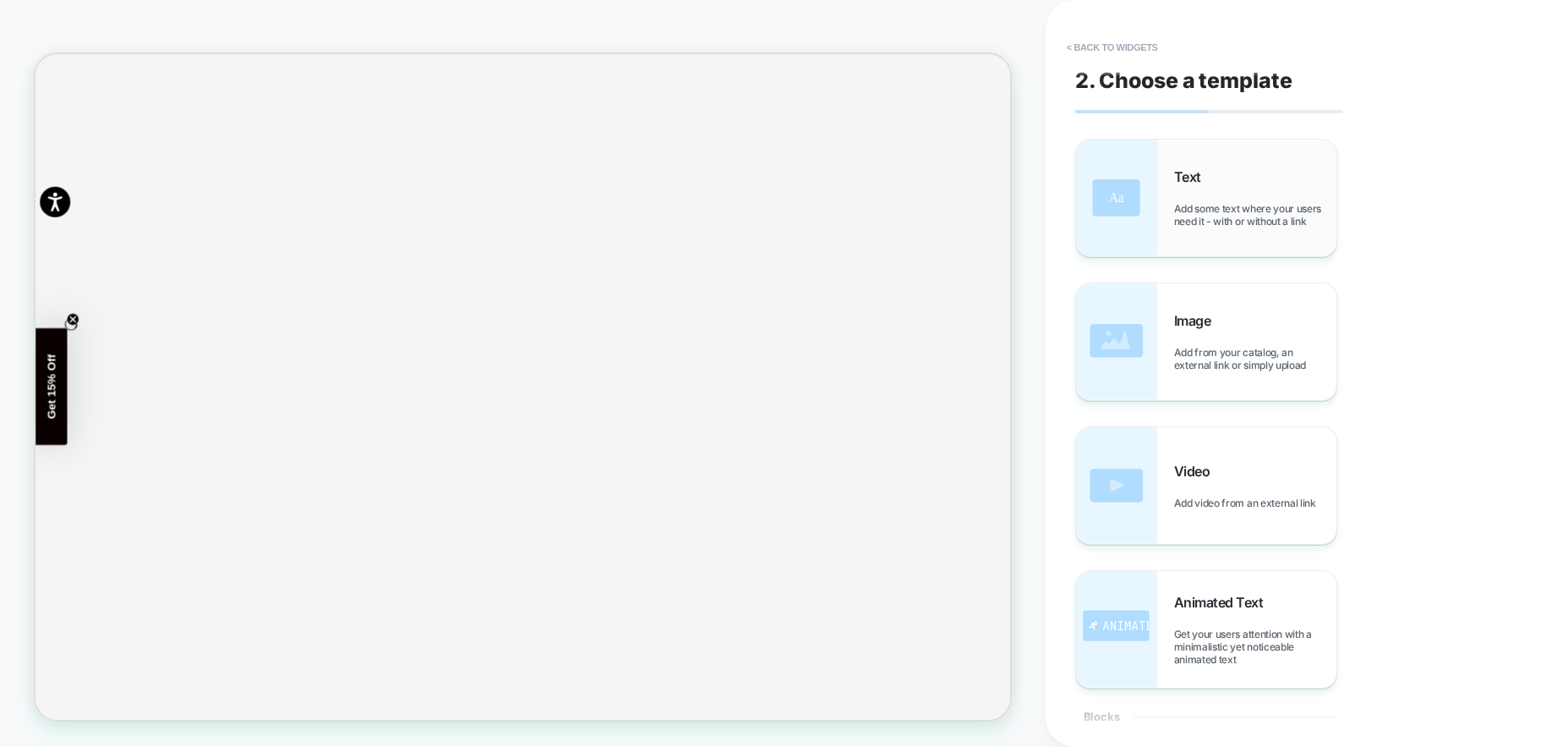
click at [1252, 219] on span "Add some text where your users need it - with or without a link" at bounding box center [1255, 215] width 162 height 26
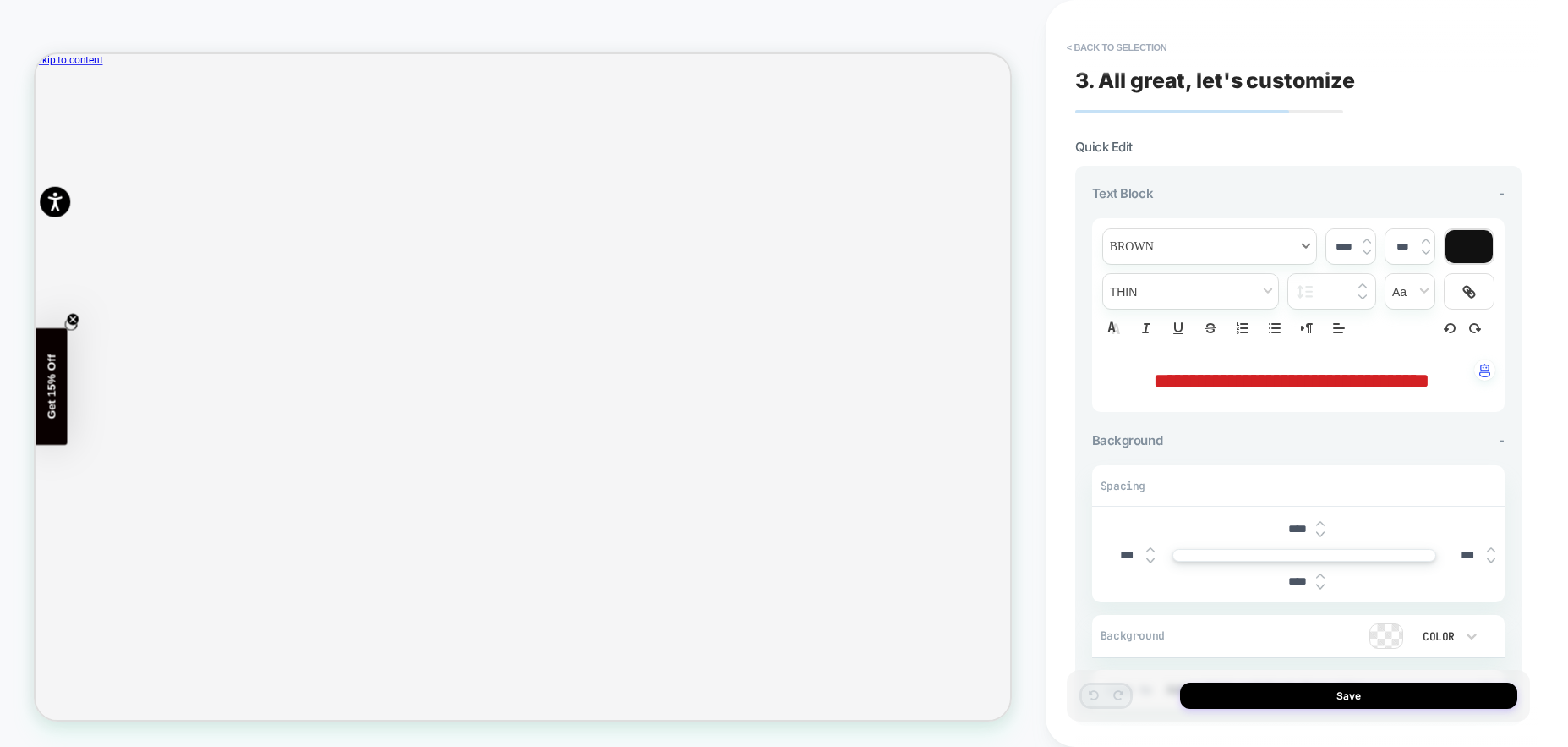
click at [1268, 247] on span "font" at bounding box center [1209, 245] width 213 height 34
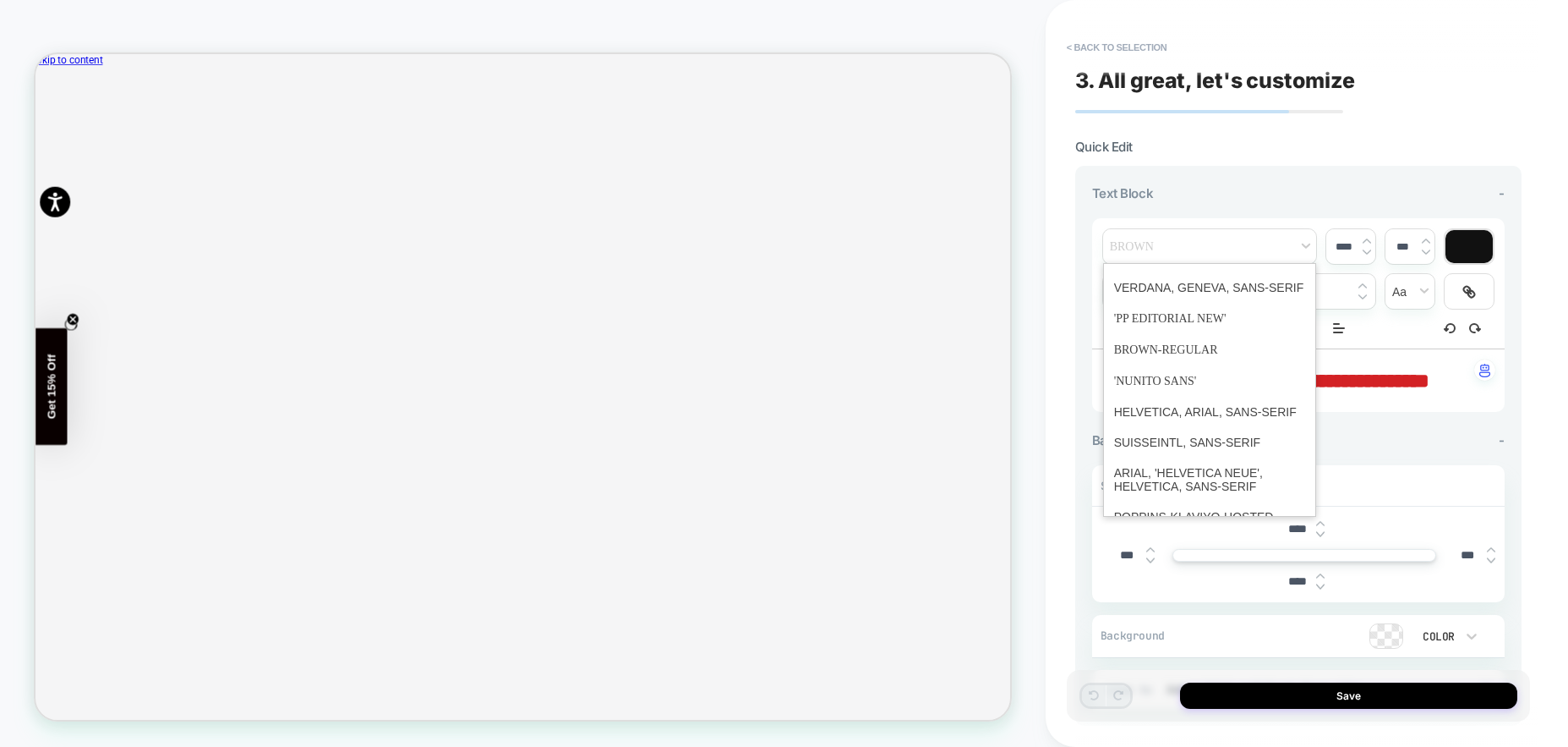
scroll to position [105, 0]
click at [1201, 355] on span "font" at bounding box center [1209, 343] width 191 height 31
type input "****"
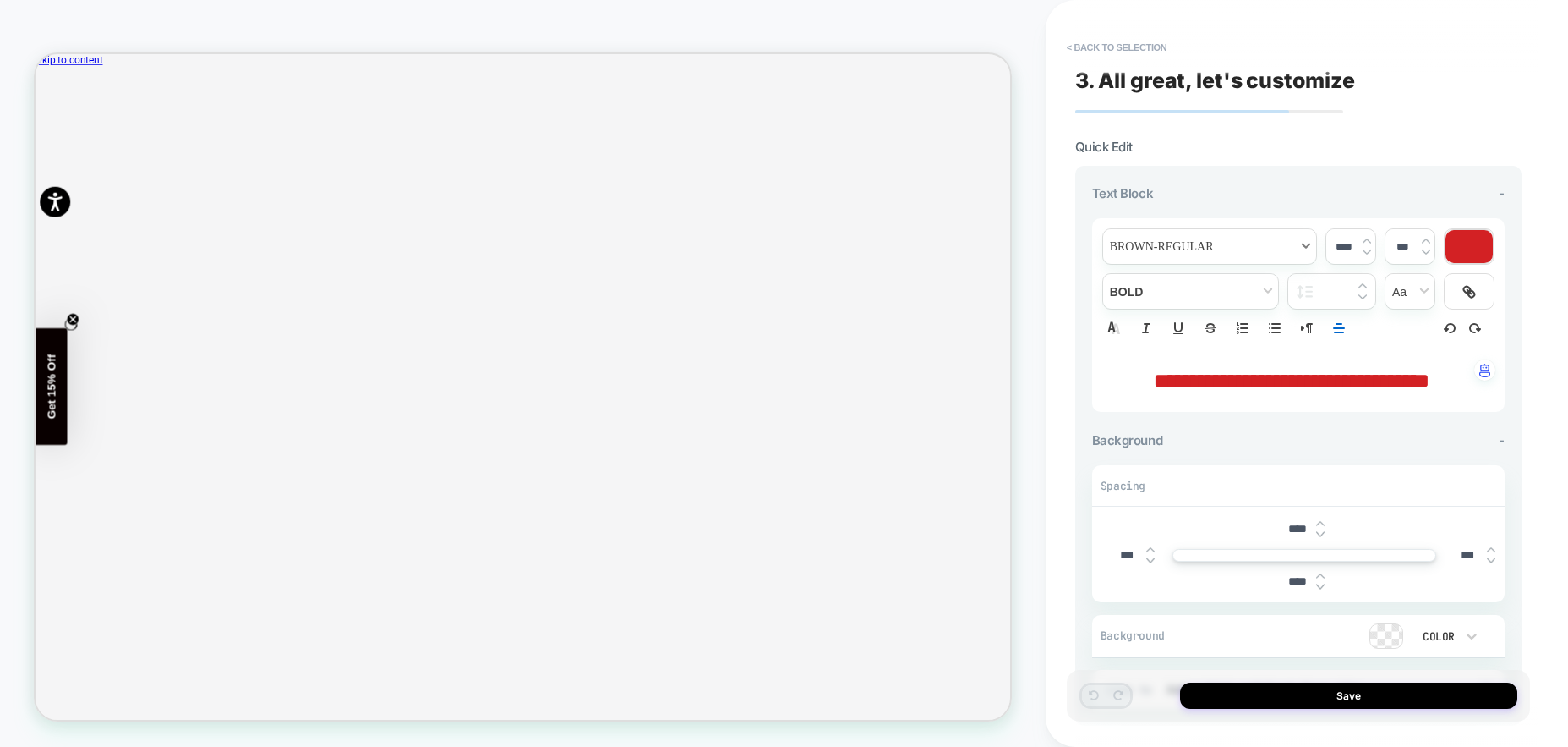
click at [1225, 254] on span "font" at bounding box center [1209, 245] width 213 height 34
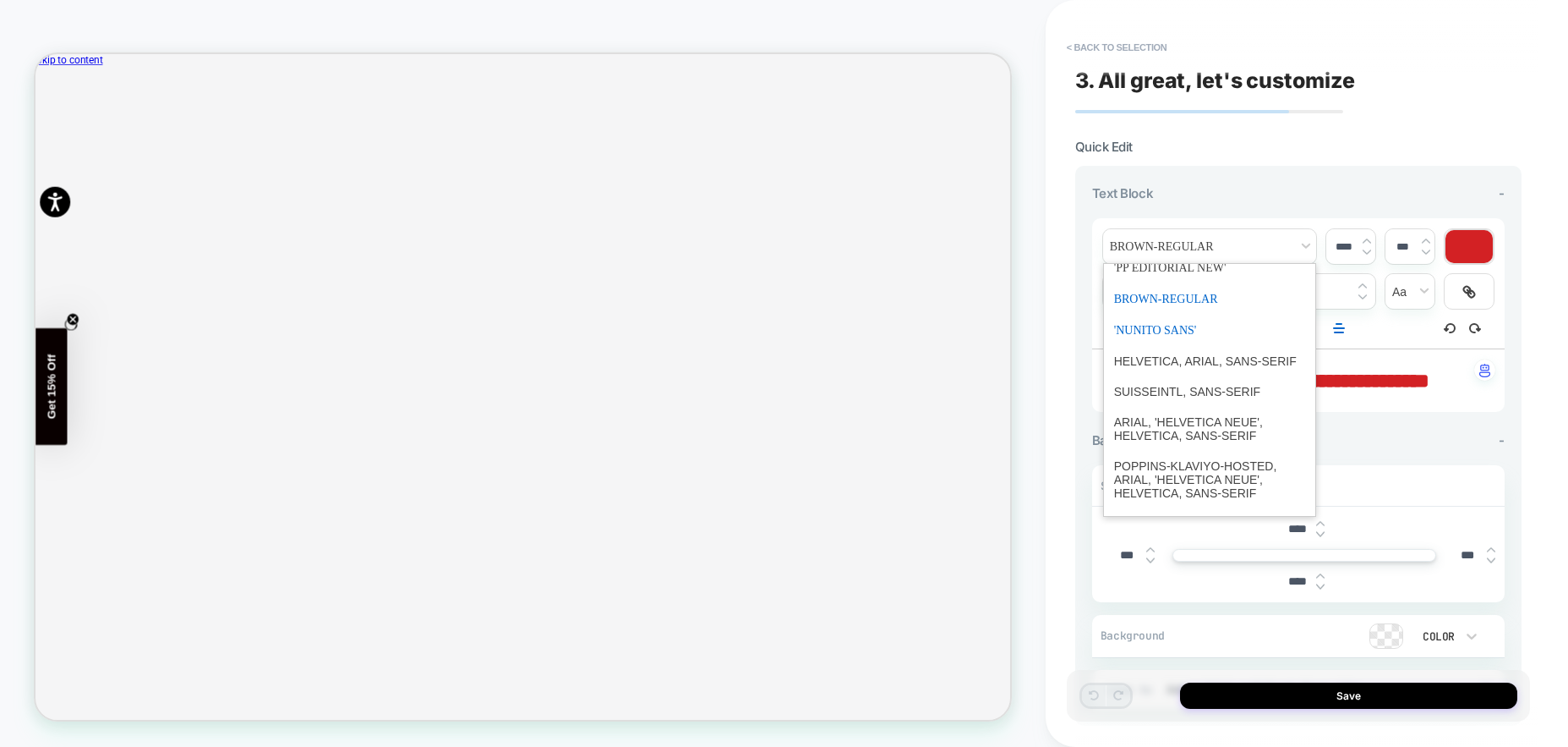
scroll to position [0, 0]
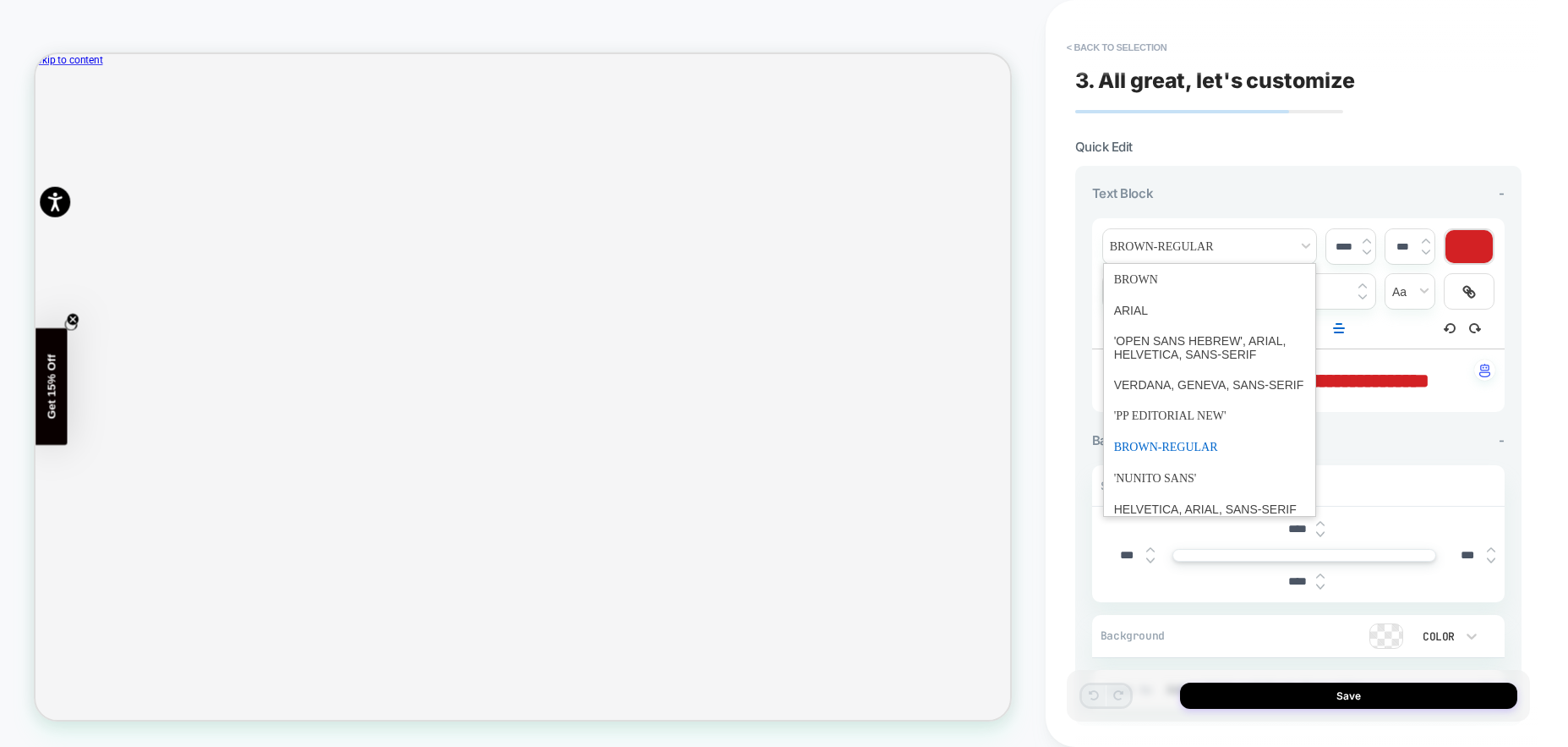
click at [1225, 192] on div "Text Block -" at bounding box center [1298, 193] width 412 height 16
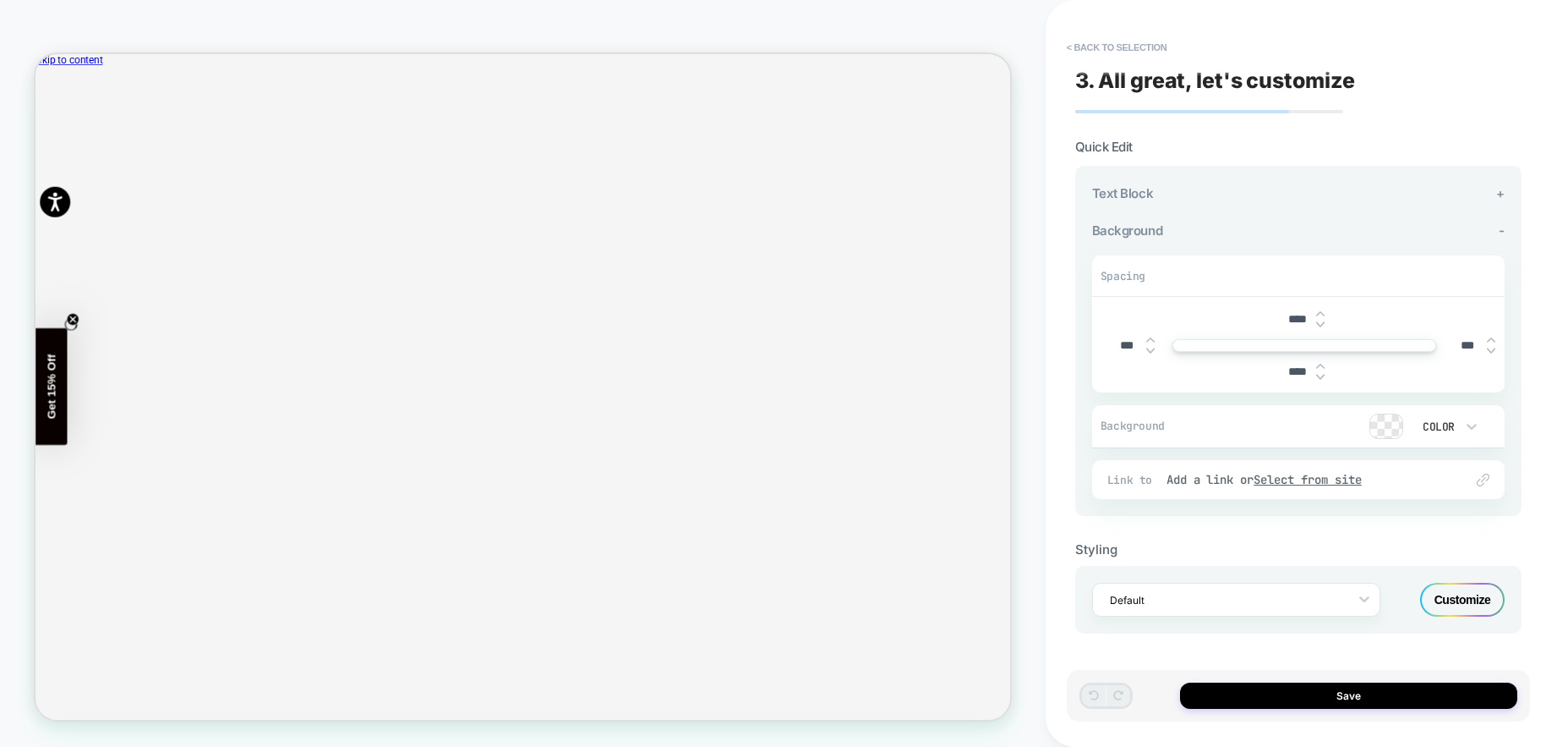
click at [1224, 195] on div "Text Block +" at bounding box center [1298, 193] width 412 height 16
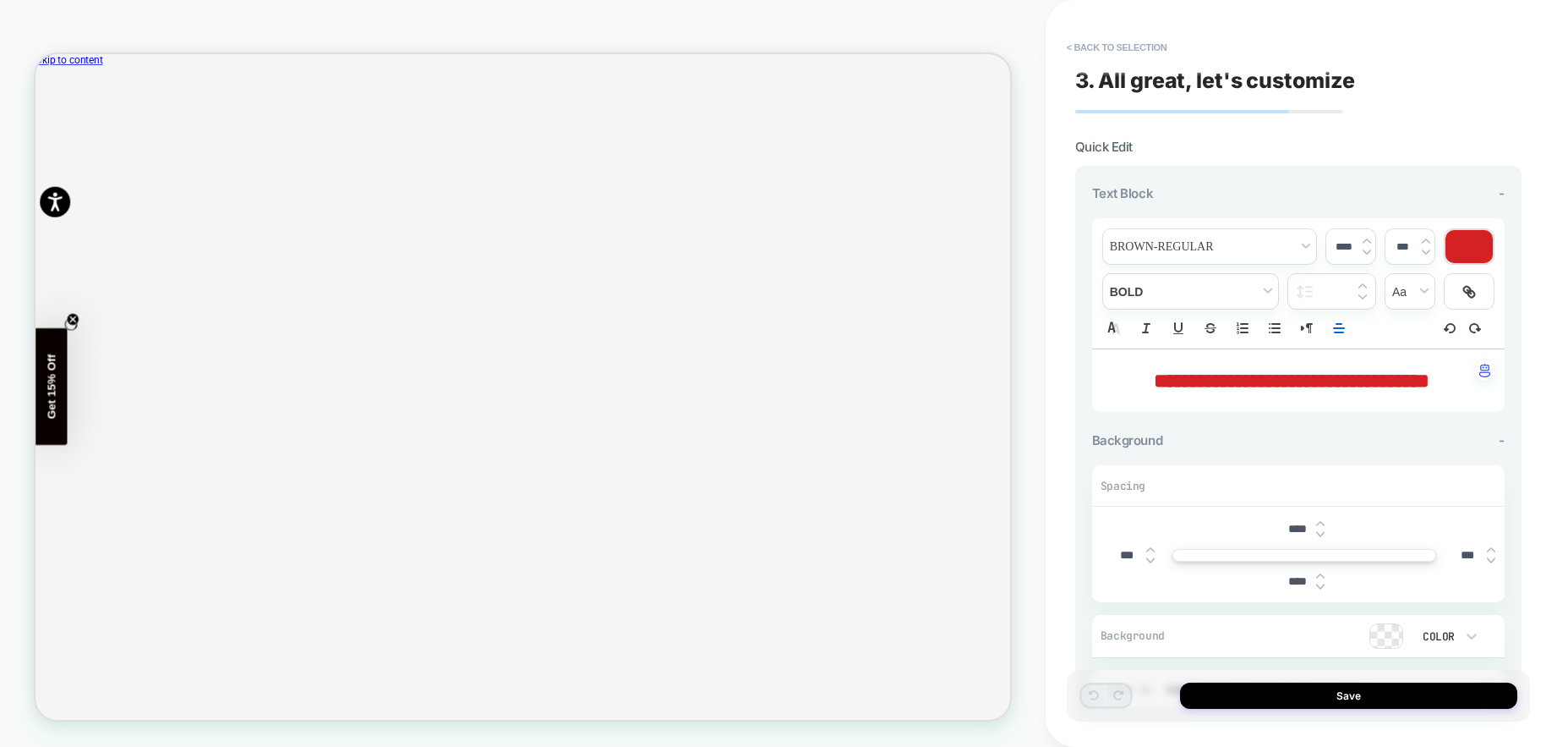
click at [1471, 246] on div at bounding box center [1469, 246] width 47 height 33
